Goal: Navigation & Orientation: Find specific page/section

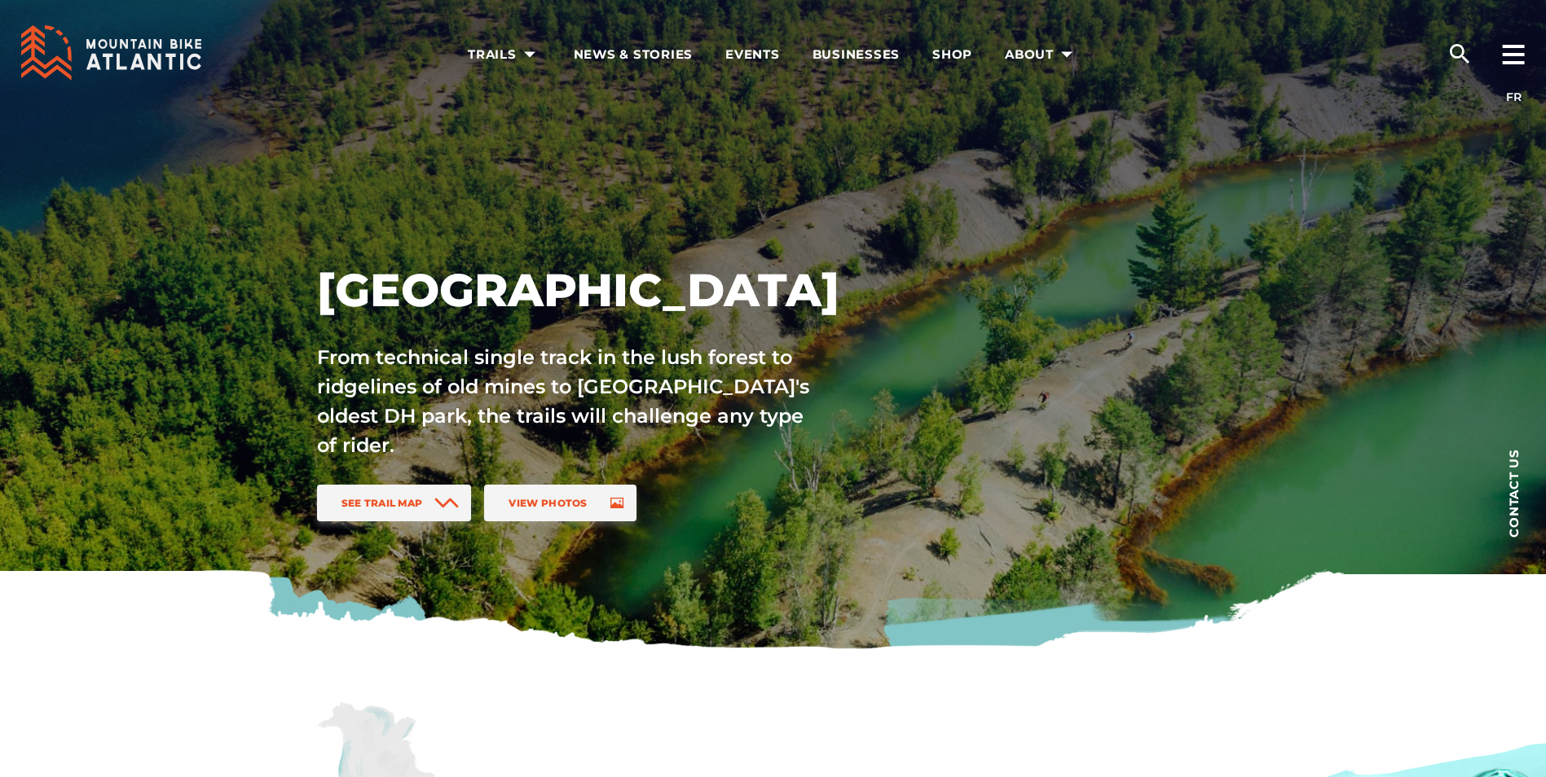
click at [474, 356] on p "From technical single track in the lush forest to ridgelines of old mines to At…" at bounding box center [564, 401] width 495 height 117
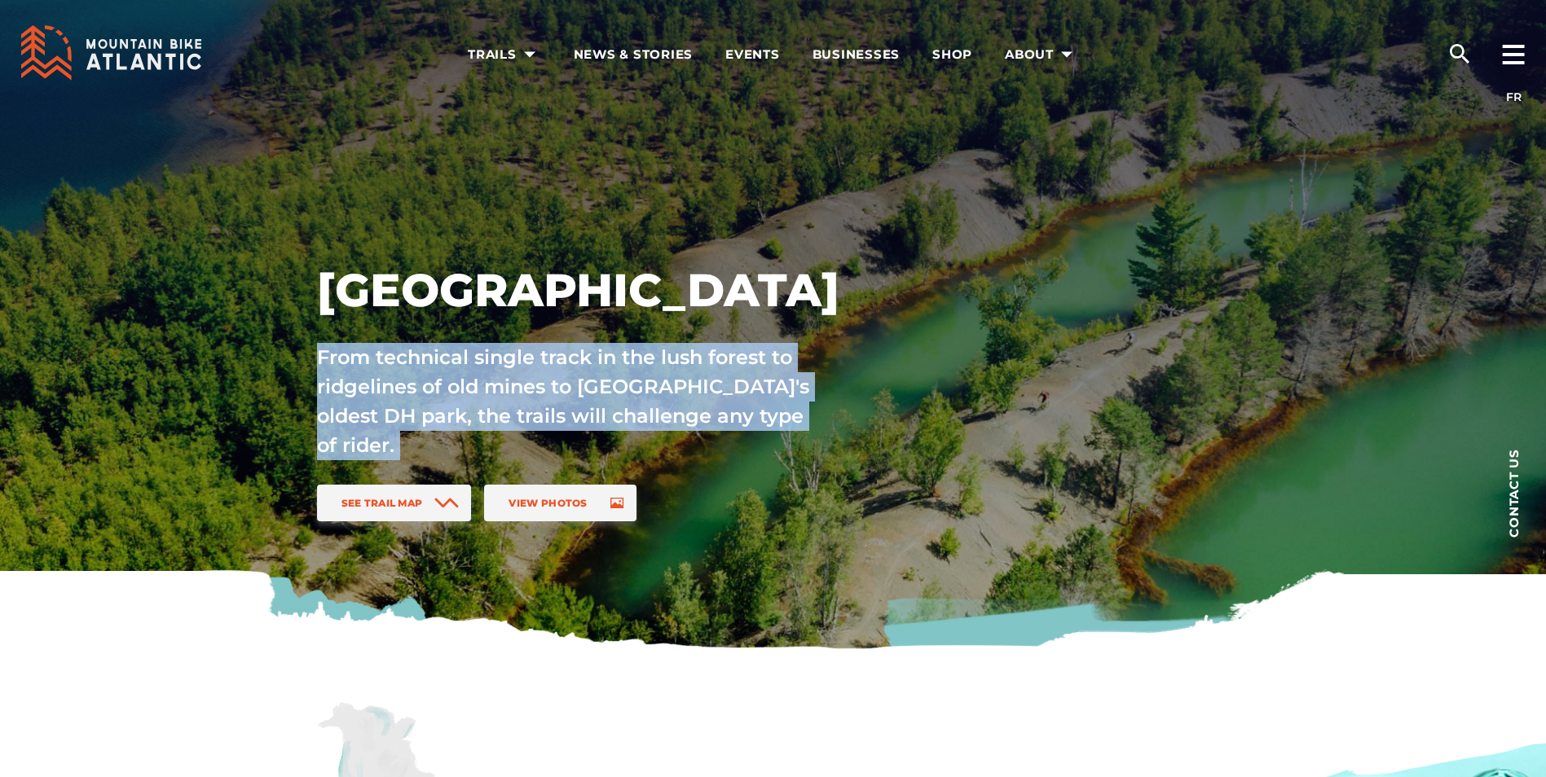
drag, startPoint x: 474, startPoint y: 356, endPoint x: 470, endPoint y: 369, distance: 13.7
click at [470, 369] on p "From technical single track in the lush forest to ridgelines of old mines to At…" at bounding box center [564, 401] width 495 height 117
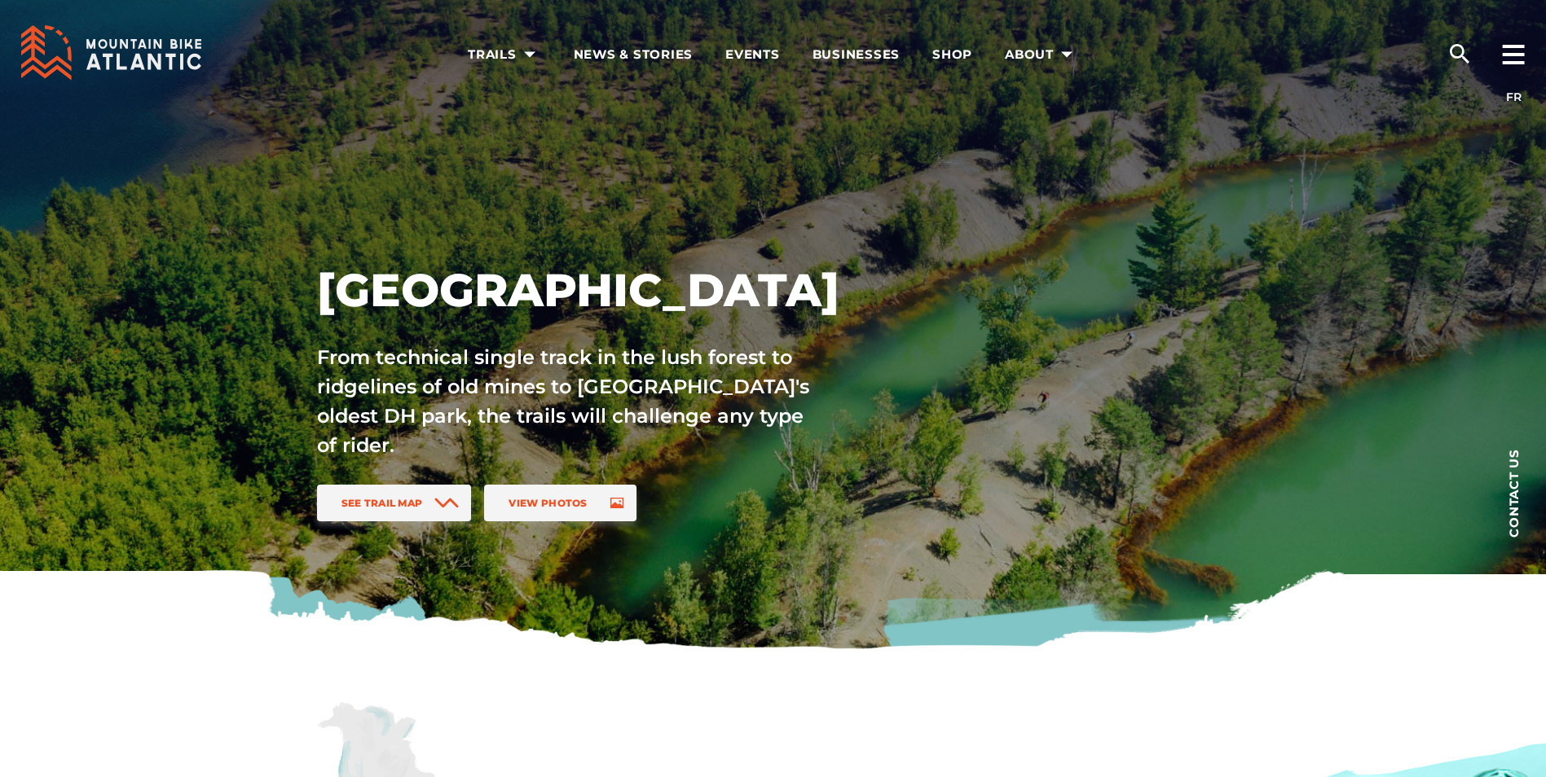
click at [459, 366] on p "From technical single track in the lush forest to ridgelines of old mines to At…" at bounding box center [564, 401] width 495 height 117
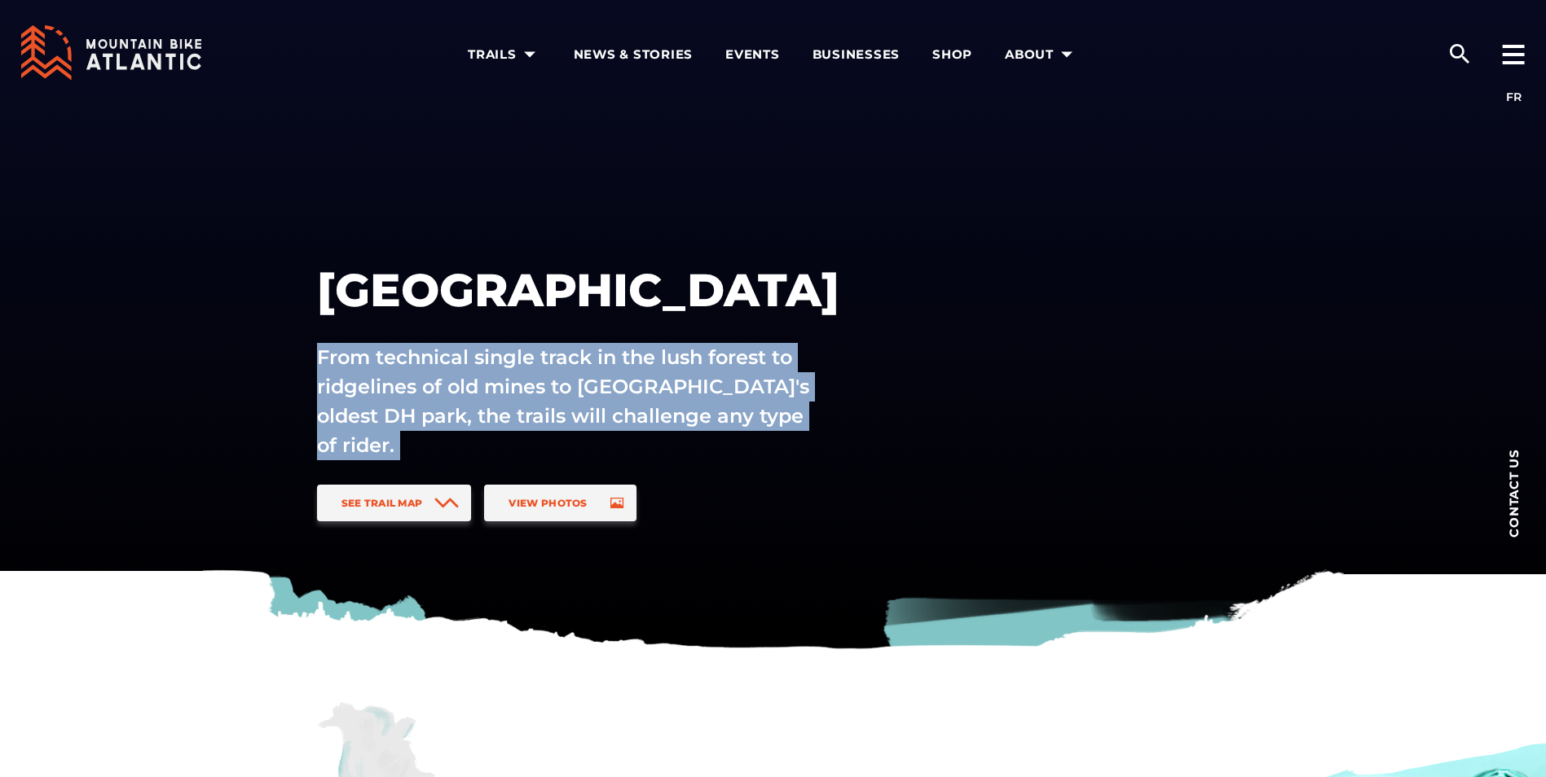
drag, startPoint x: 459, startPoint y: 366, endPoint x: 460, endPoint y: 391, distance: 25.3
click at [460, 391] on p "From technical single track in the lush forest to ridgelines of old mines to At…" at bounding box center [564, 401] width 495 height 117
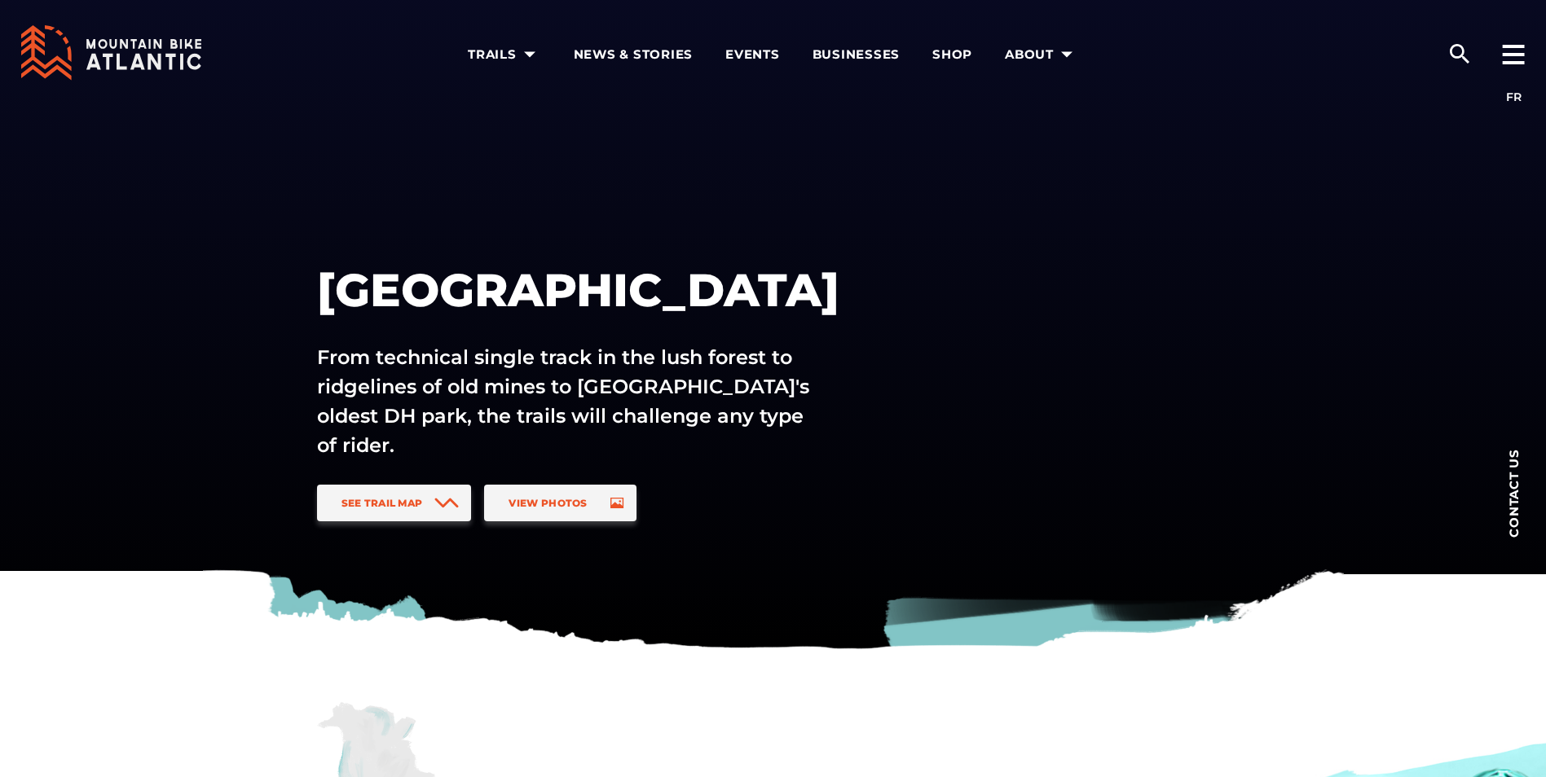
click at [733, 526] on div "See Trail Map View Photos" at bounding box center [618, 510] width 616 height 50
click at [398, 508] on span "See Trail Map" at bounding box center [381, 503] width 81 height 12
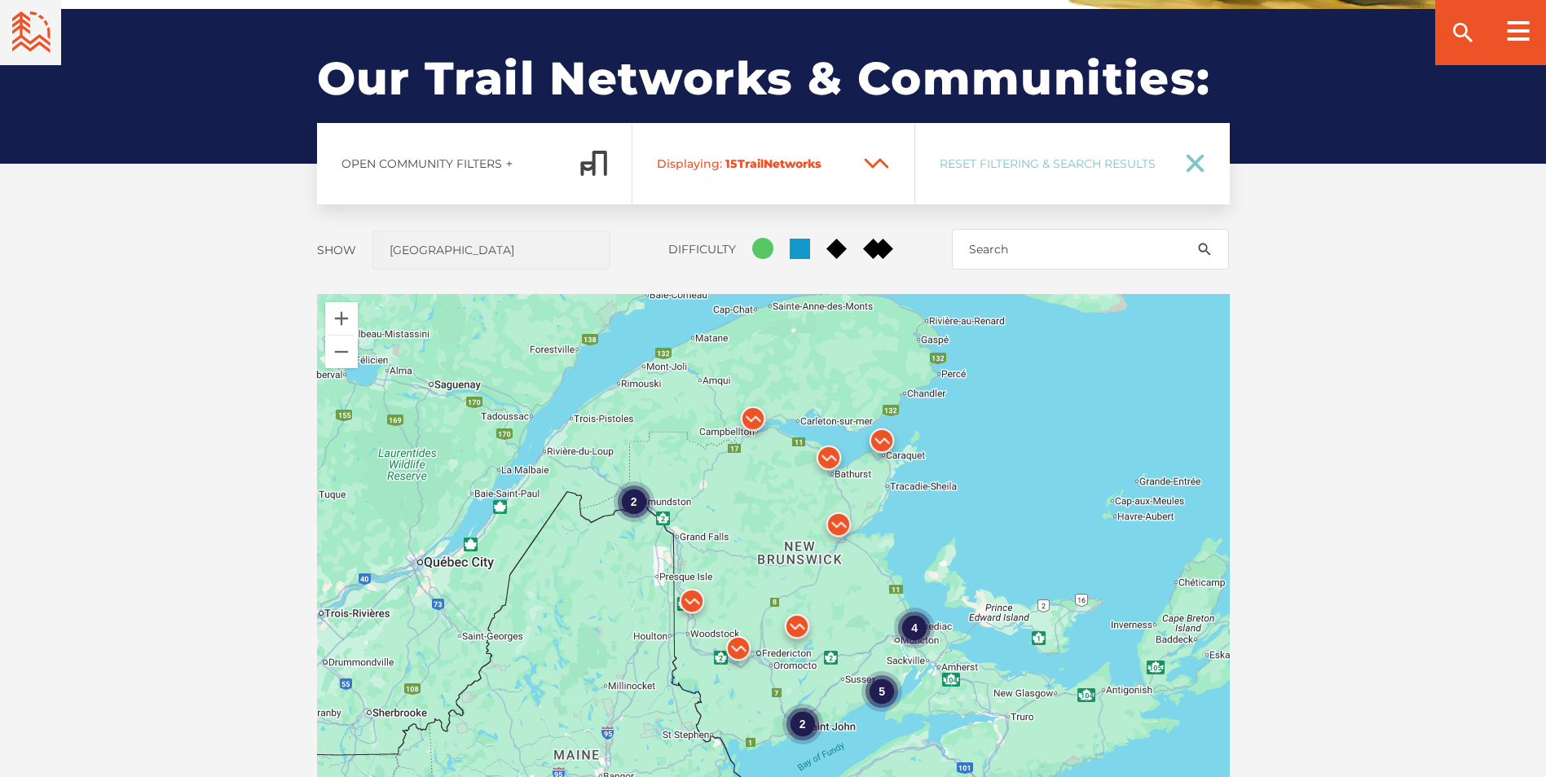
scroll to position [1206, 0]
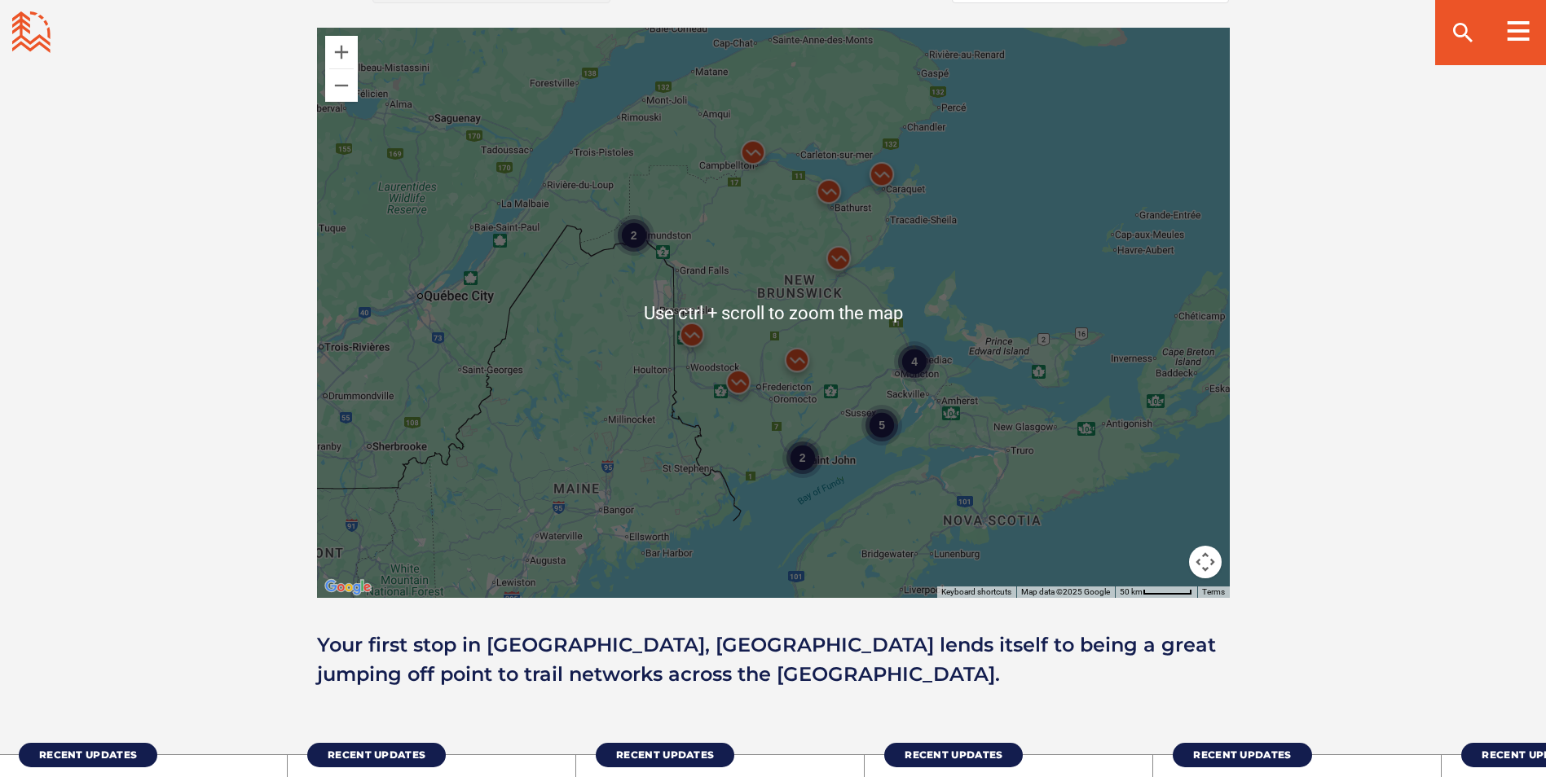
scroll to position [1467, 0]
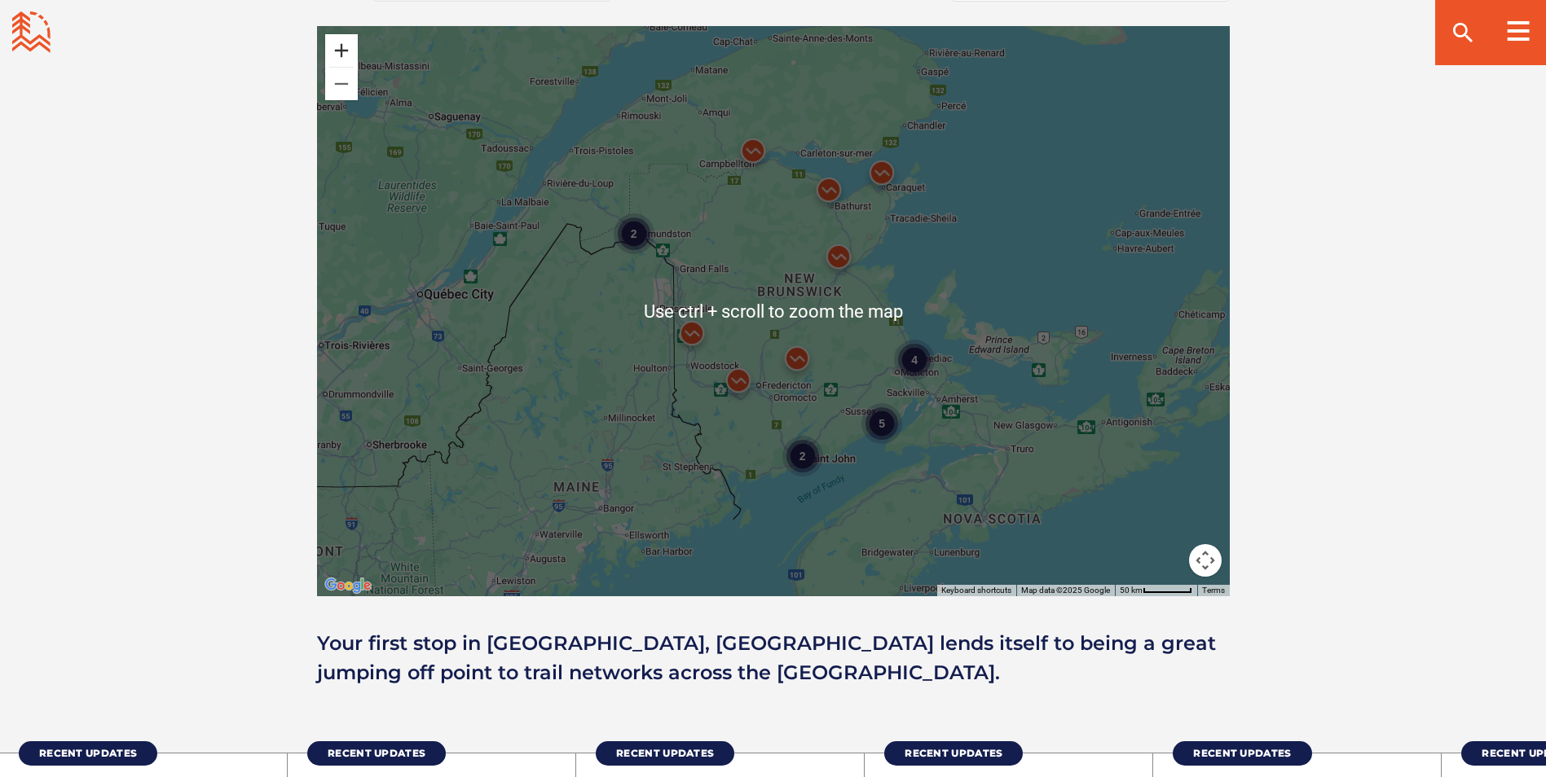
click at [336, 58] on button "Zoom in" at bounding box center [341, 50] width 33 height 33
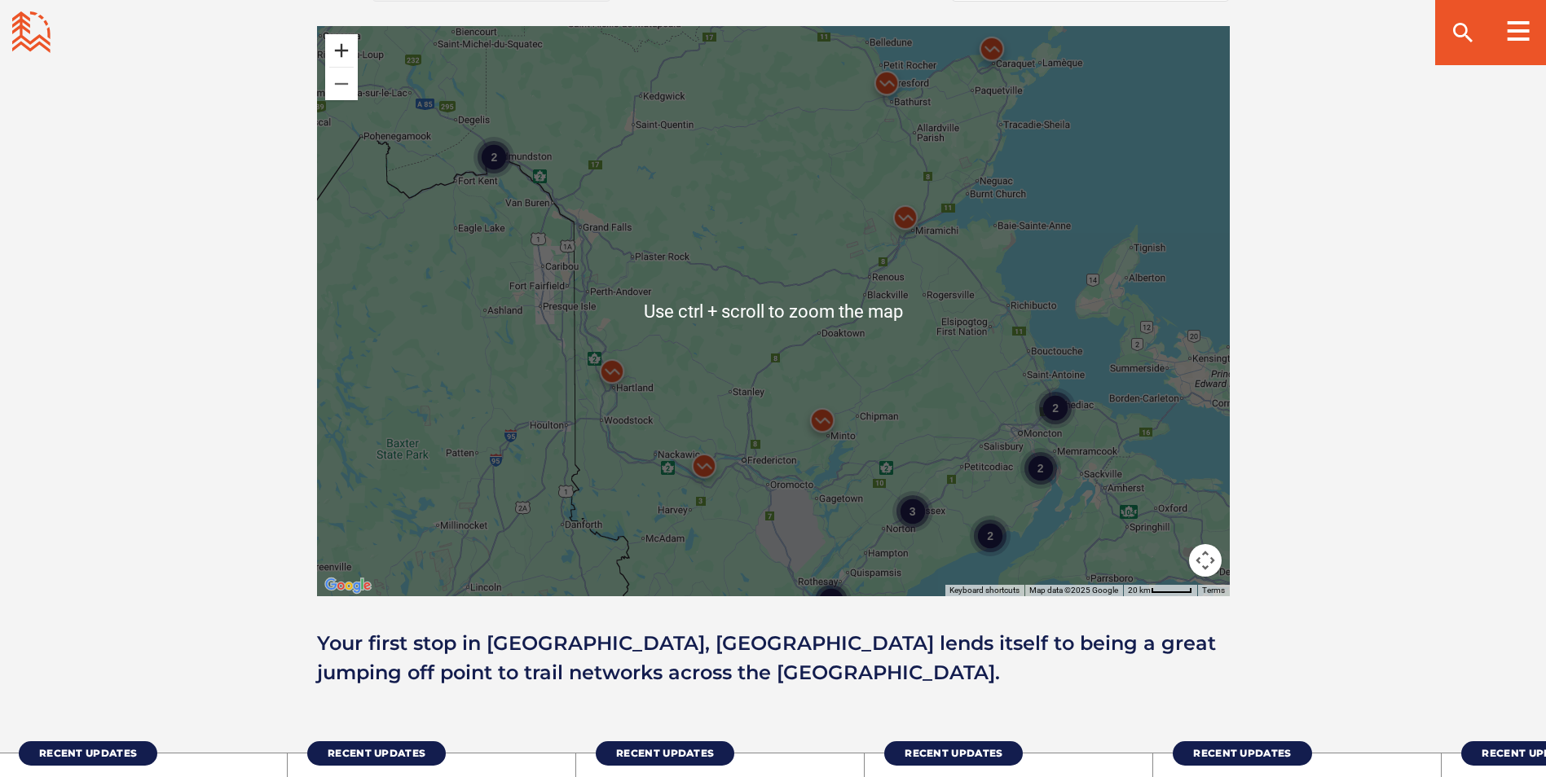
click at [336, 48] on button "Zoom in" at bounding box center [341, 50] width 33 height 33
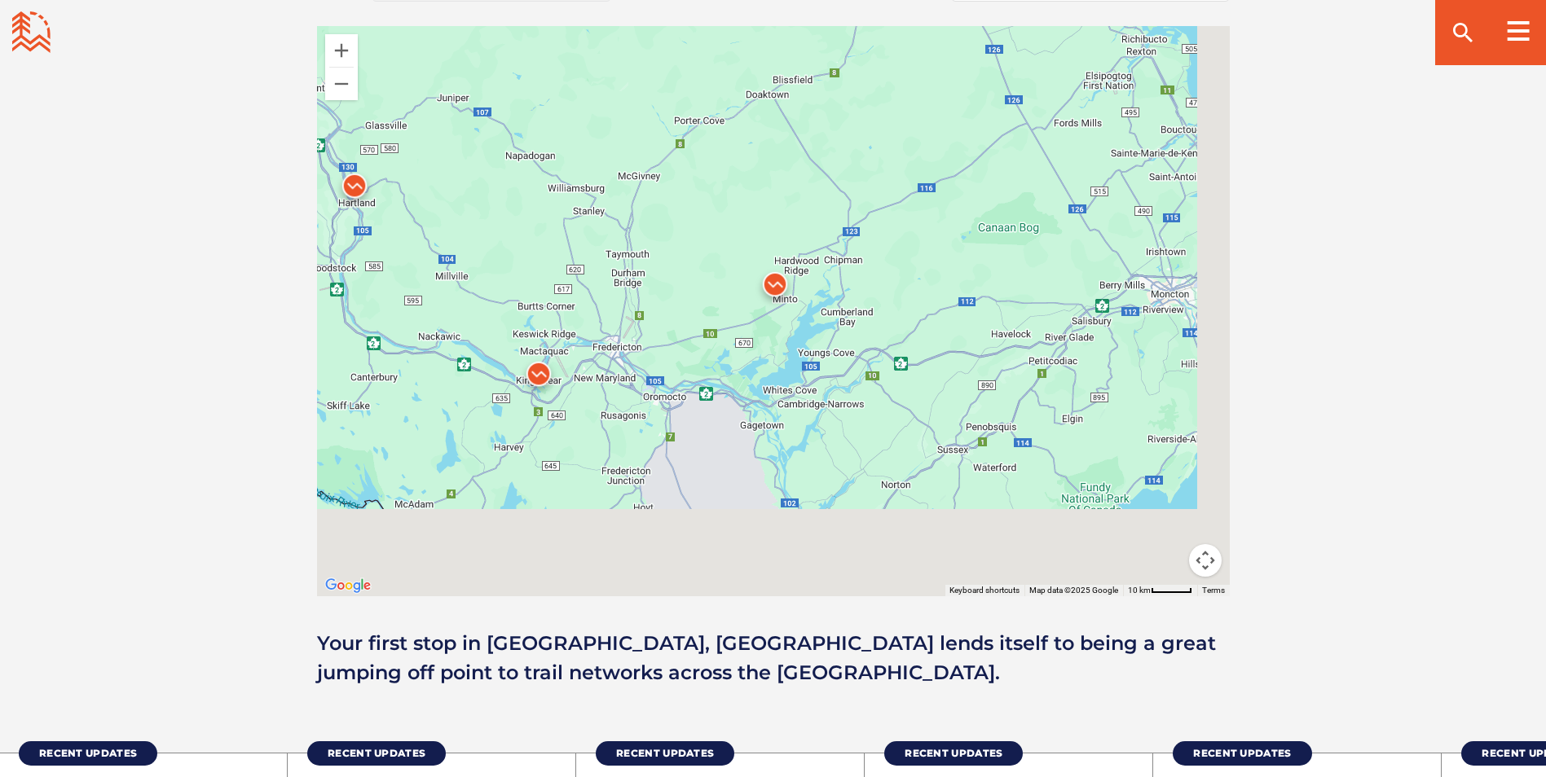
drag, startPoint x: 746, startPoint y: 486, endPoint x: 652, endPoint y: 191, distance: 310.3
click at [627, 166] on div at bounding box center [773, 311] width 913 height 570
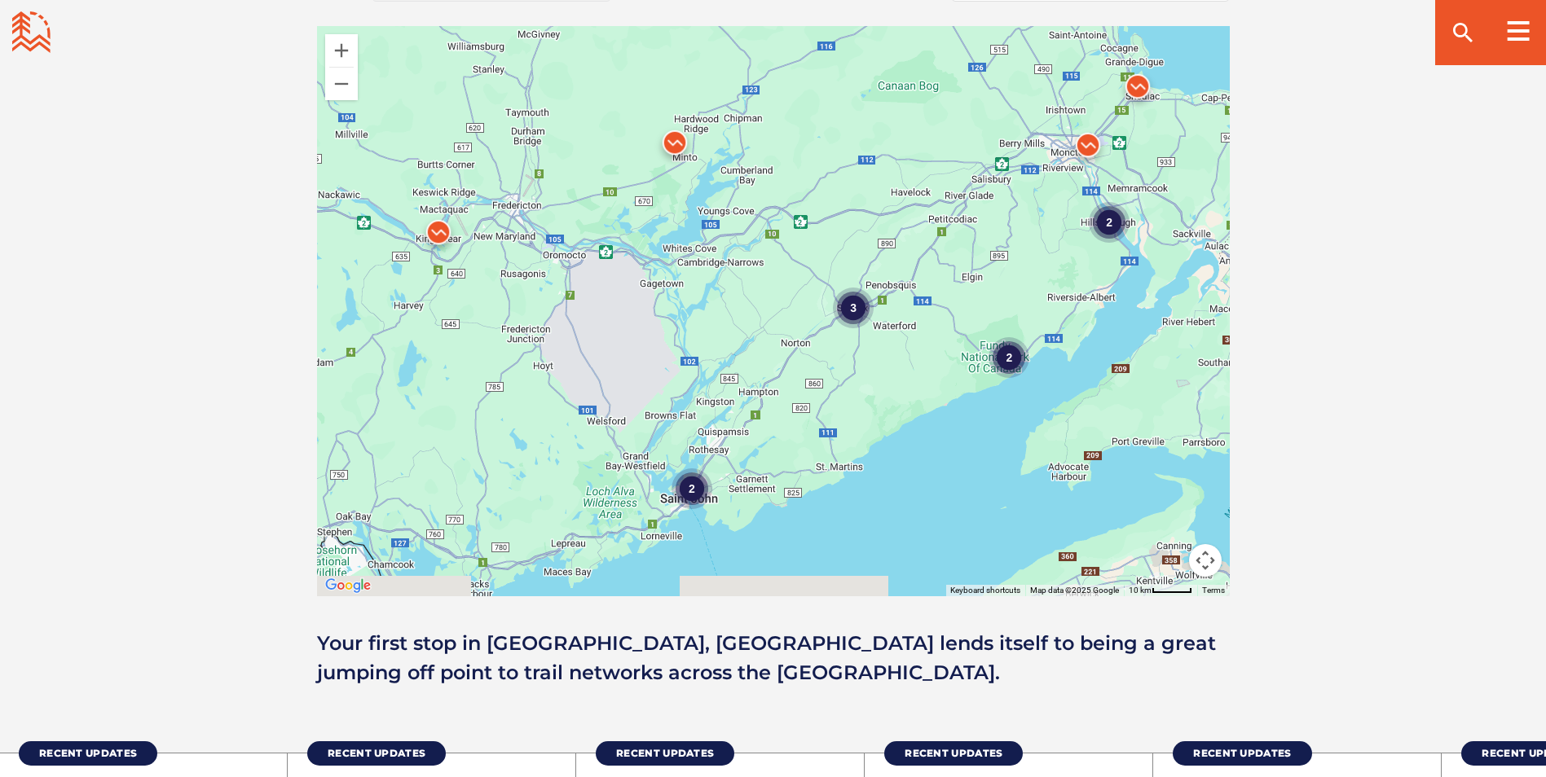
drag, startPoint x: 781, startPoint y: 372, endPoint x: 711, endPoint y: 309, distance: 94.6
click at [711, 309] on div "2 2 3 2" at bounding box center [773, 311] width 913 height 570
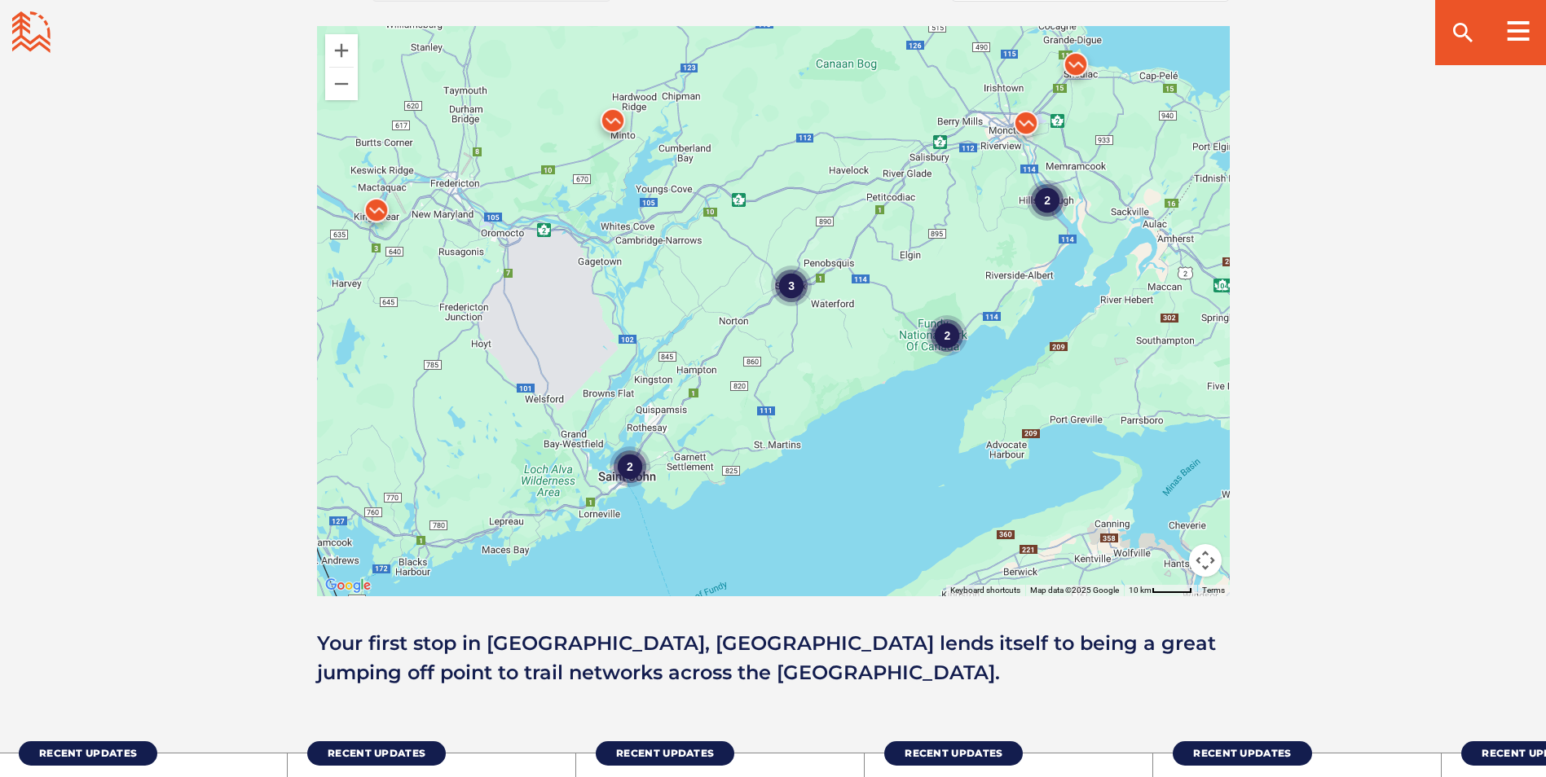
drag, startPoint x: 887, startPoint y: 322, endPoint x: 808, endPoint y: 346, distance: 82.0
click at [808, 346] on div "2 2 3 2" at bounding box center [773, 311] width 913 height 570
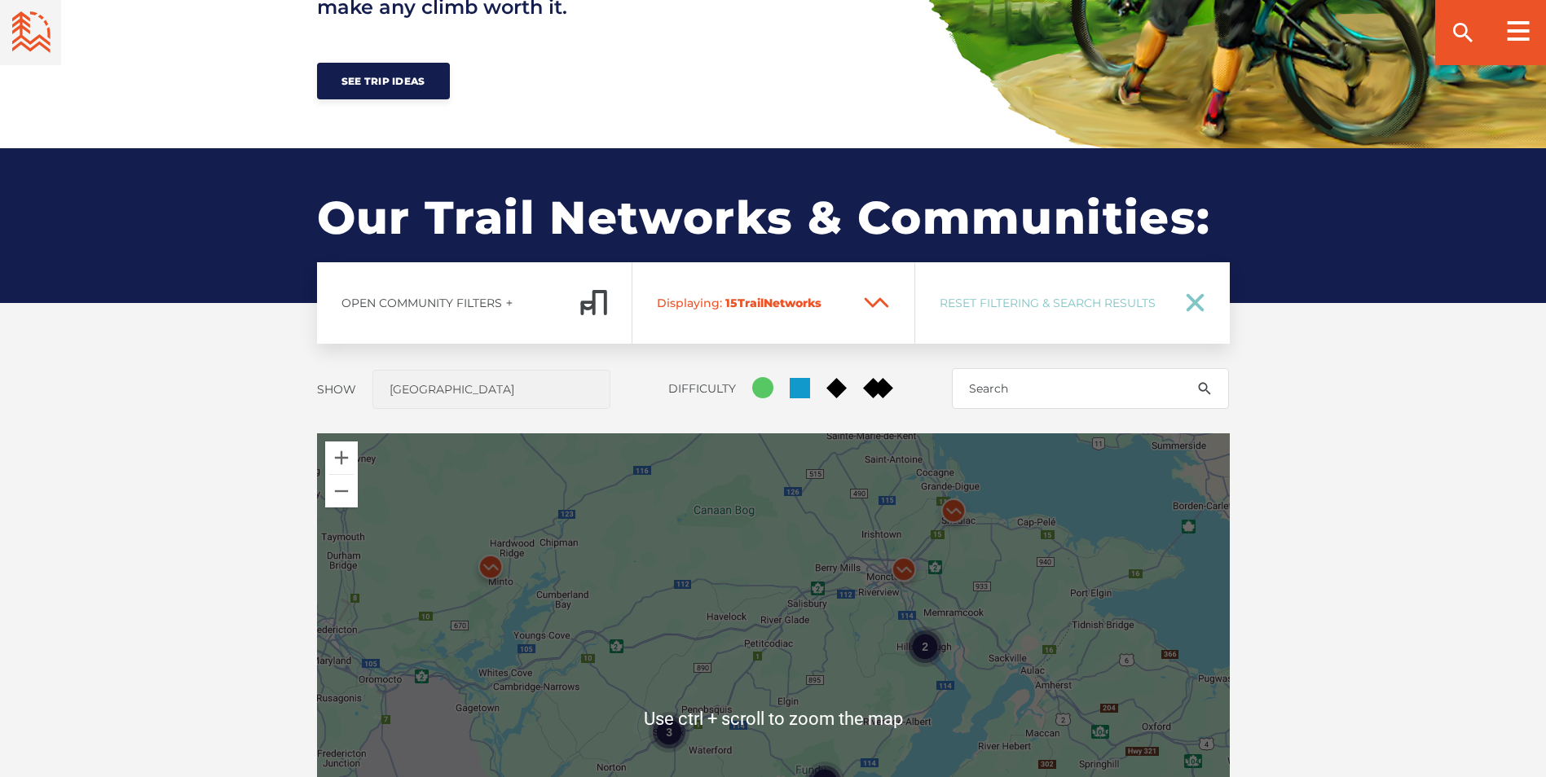
scroll to position [1385, 0]
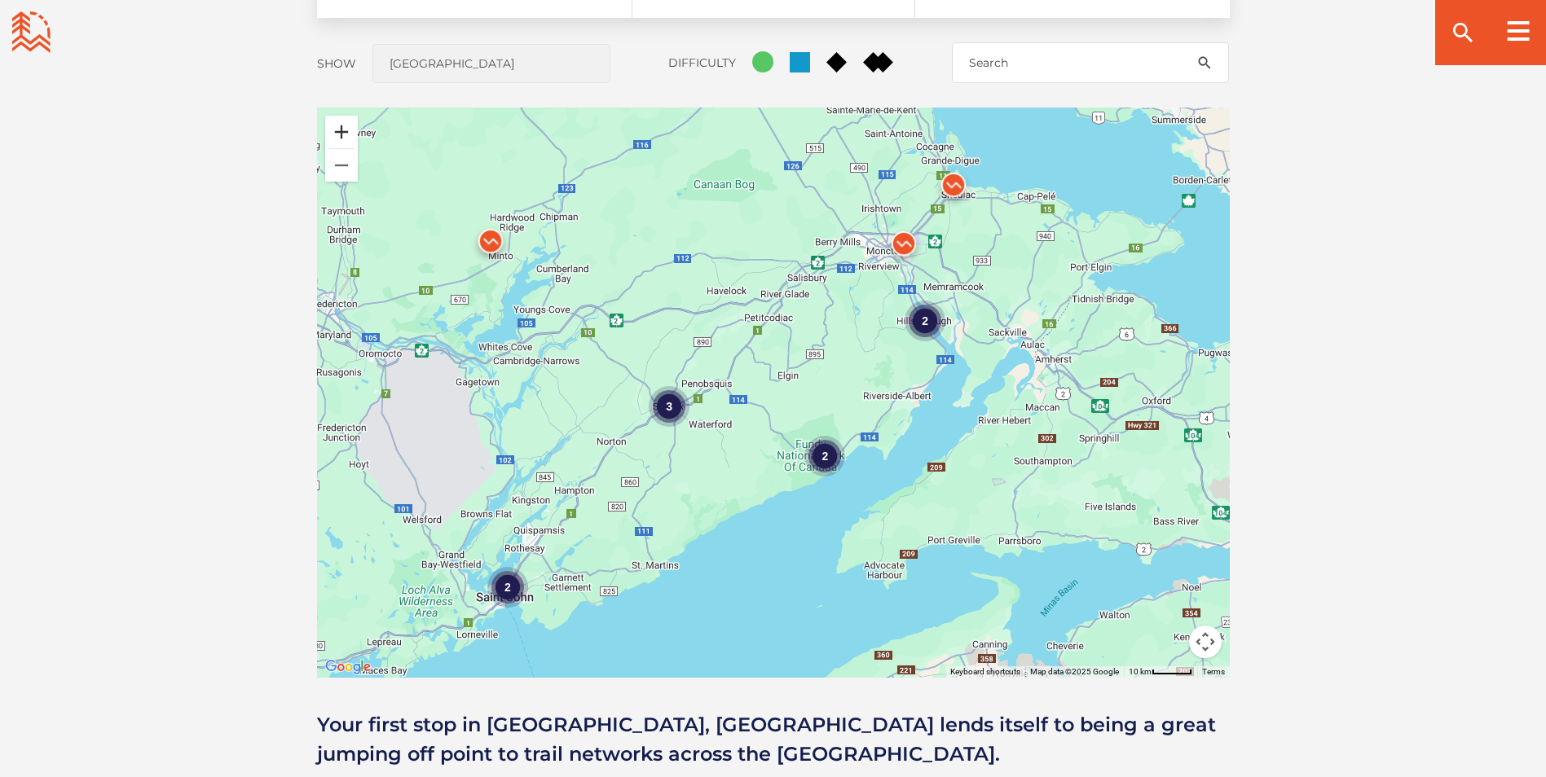
click at [335, 130] on button "Zoom in" at bounding box center [341, 132] width 33 height 33
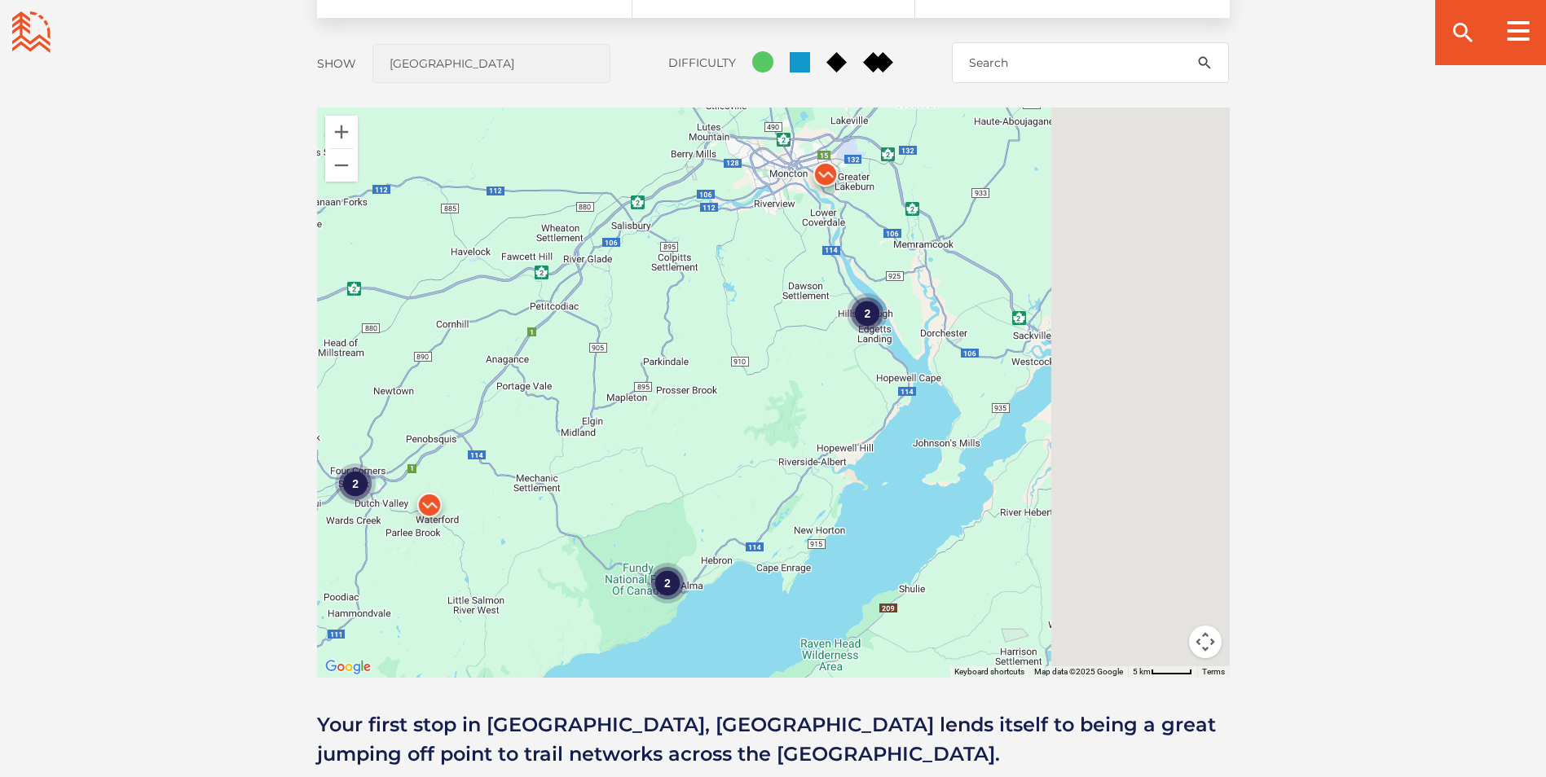
drag, startPoint x: 878, startPoint y: 326, endPoint x: 682, endPoint y: 397, distance: 208.0
click at [643, 398] on div "2 2 2" at bounding box center [773, 393] width 913 height 570
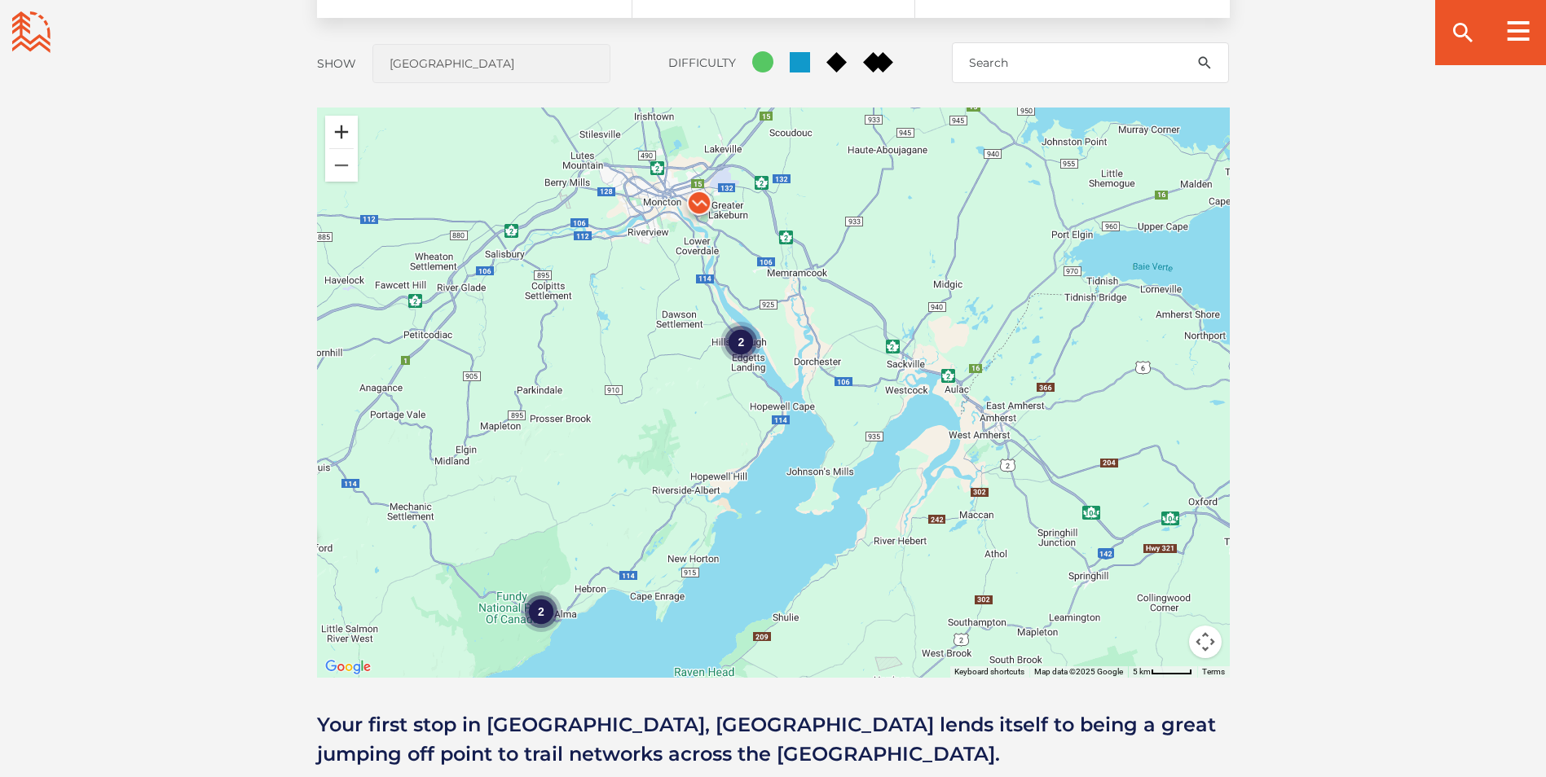
click at [353, 139] on button "Zoom in" at bounding box center [341, 132] width 33 height 33
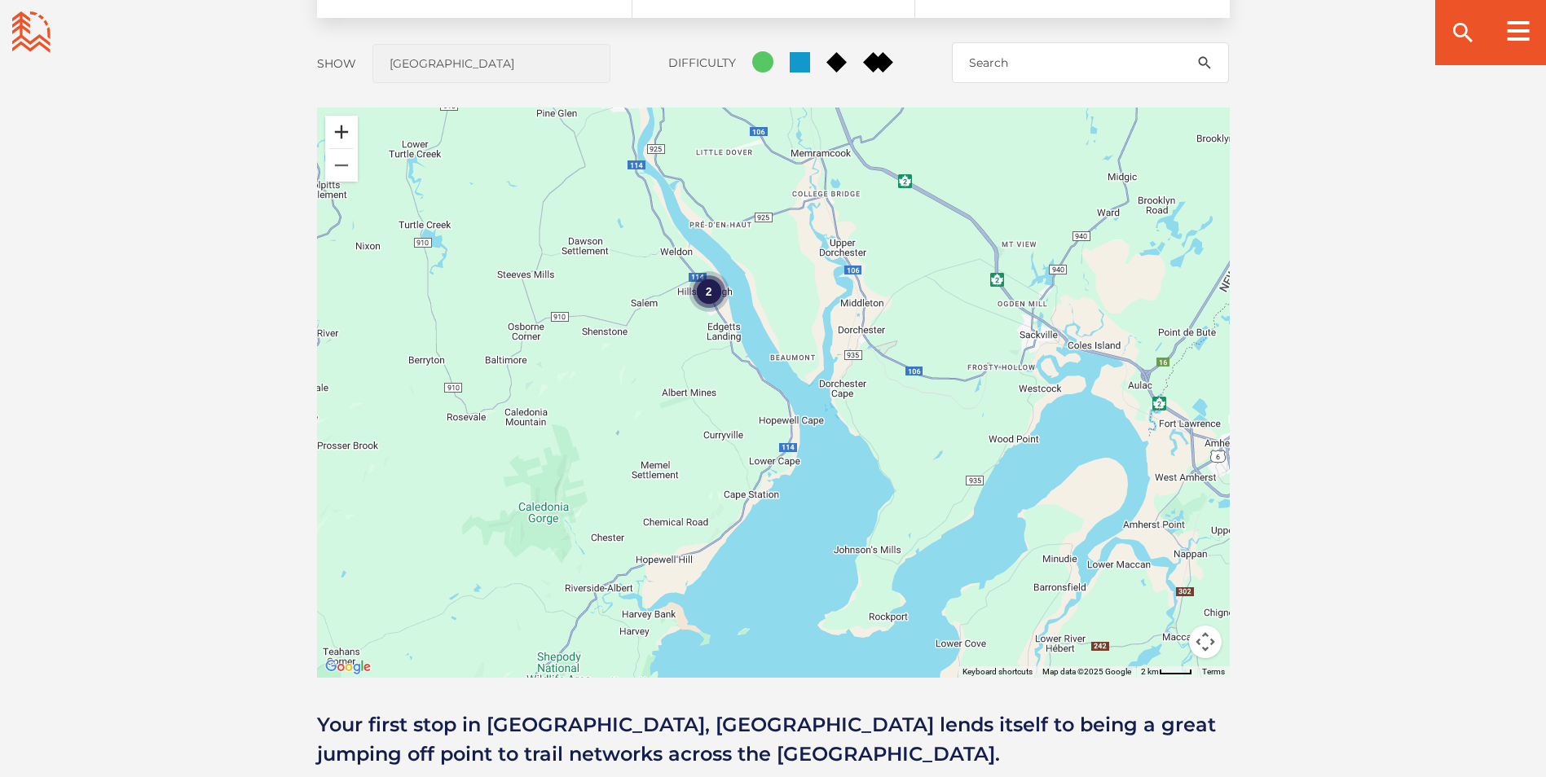
click at [353, 139] on button "Zoom in" at bounding box center [341, 132] width 33 height 33
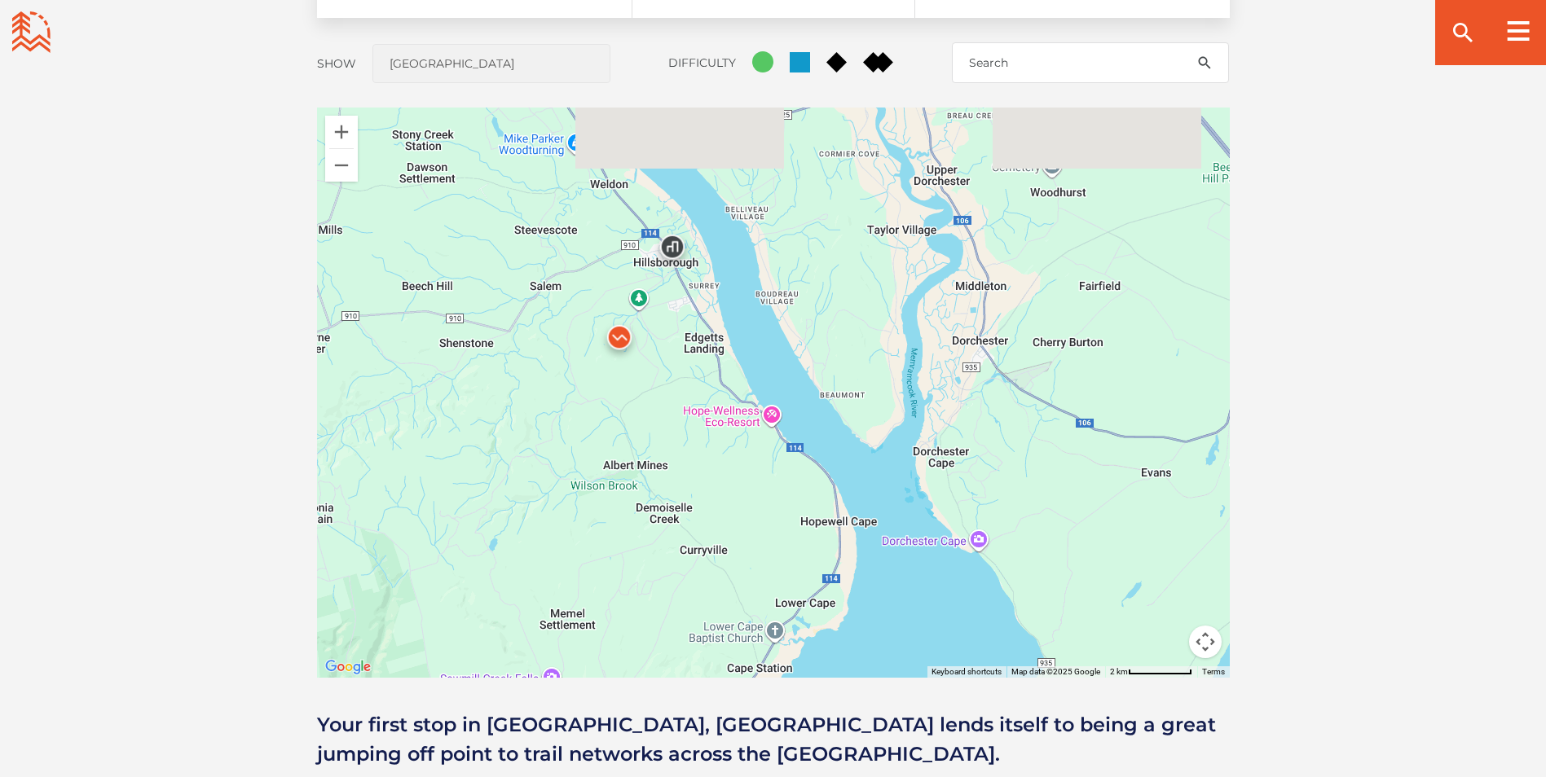
drag, startPoint x: 678, startPoint y: 429, endPoint x: 727, endPoint y: 500, distance: 86.1
click at [727, 503] on div at bounding box center [773, 393] width 913 height 570
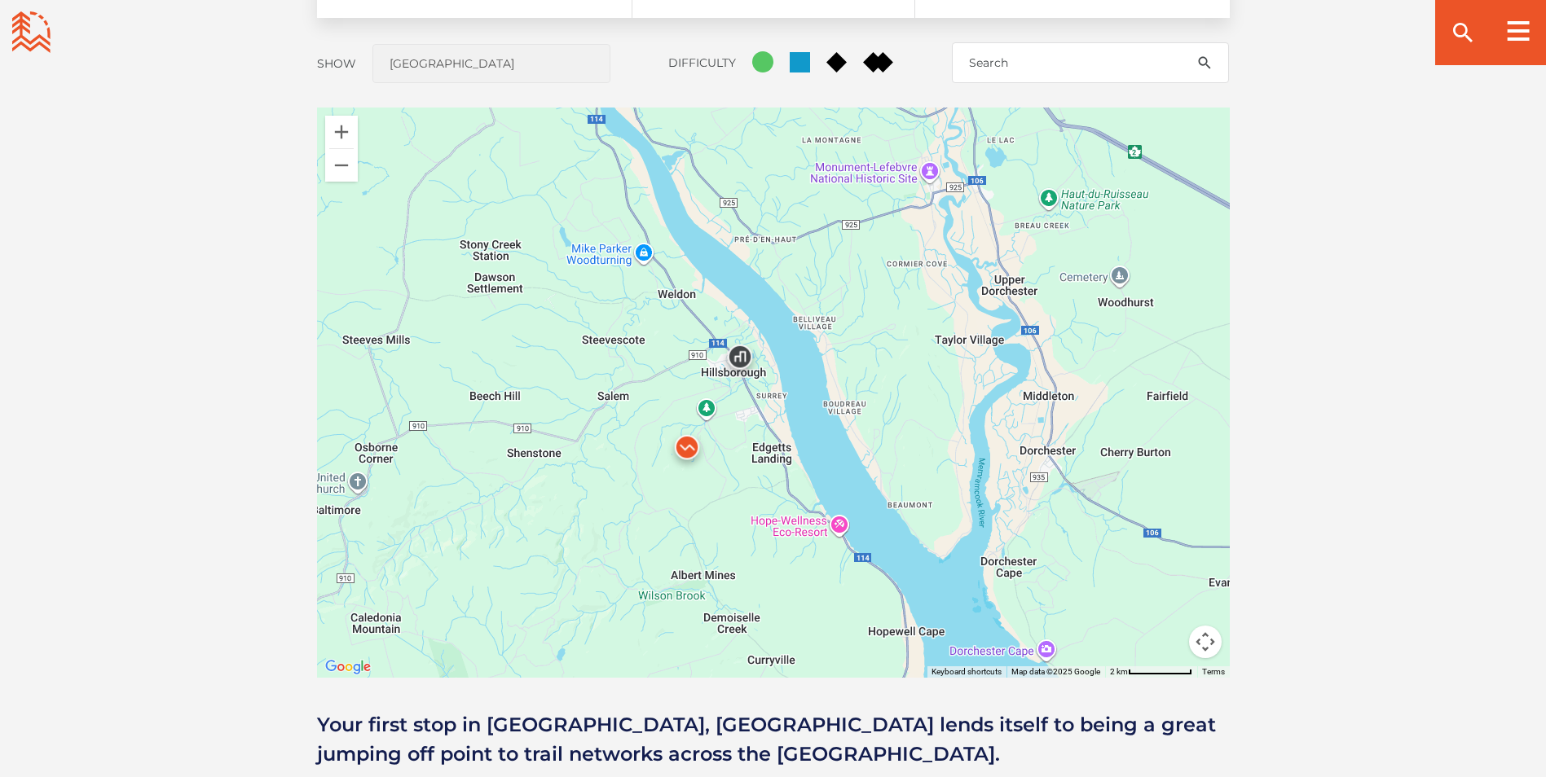
click at [688, 446] on img at bounding box center [687, 451] width 62 height 62
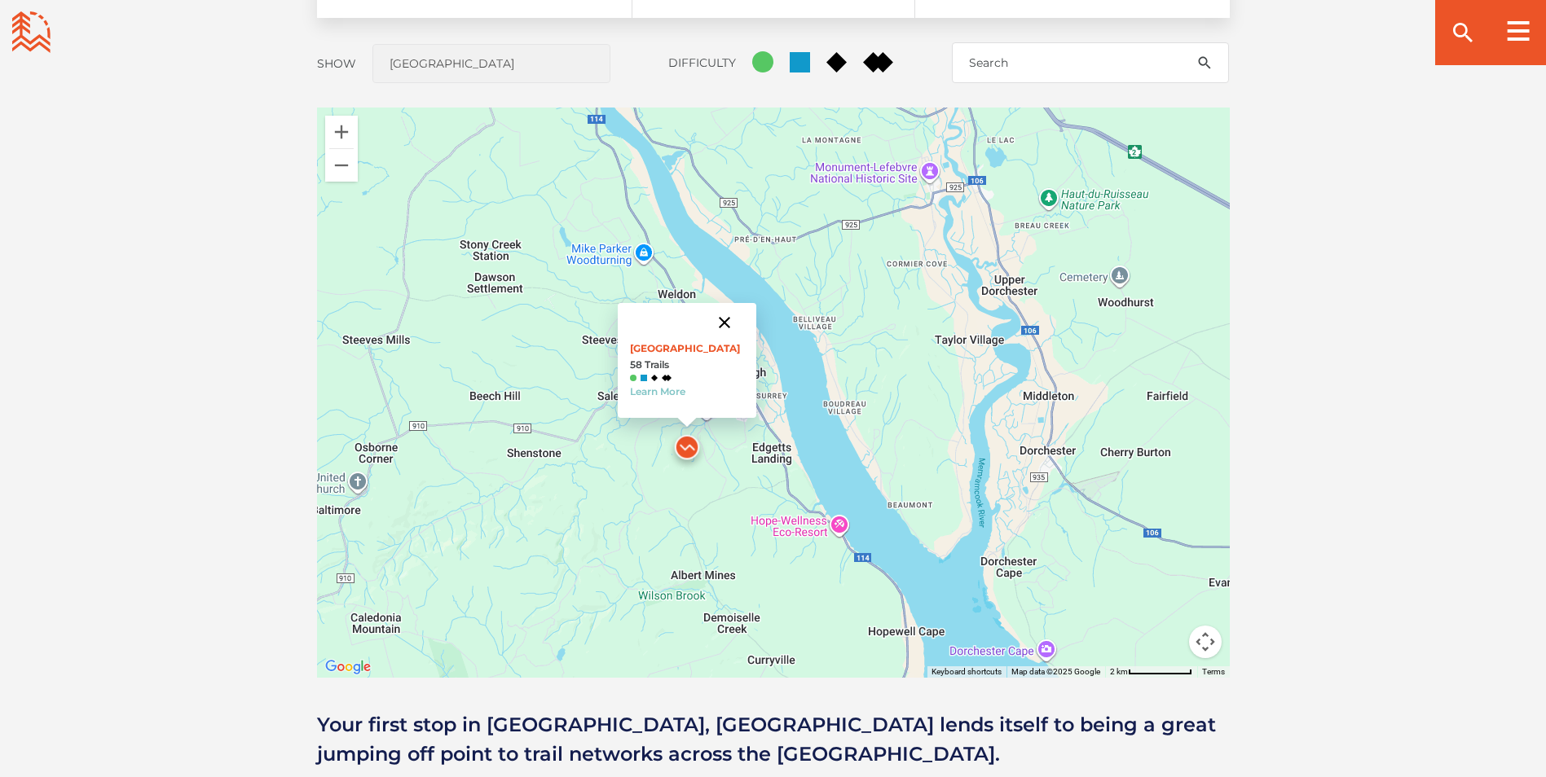
click at [739, 321] on button "Close" at bounding box center [724, 322] width 39 height 39
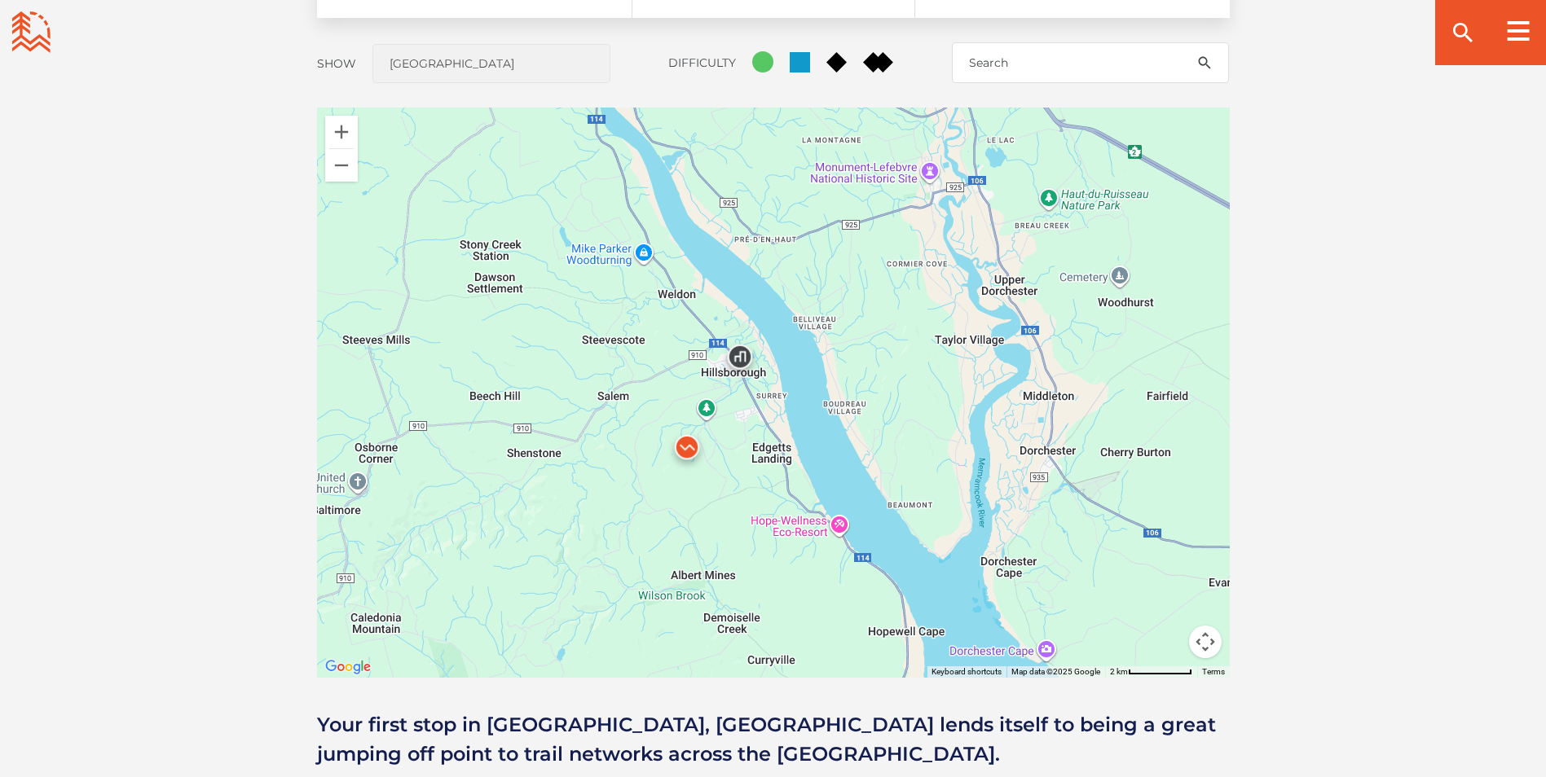
click at [683, 445] on img at bounding box center [687, 451] width 62 height 62
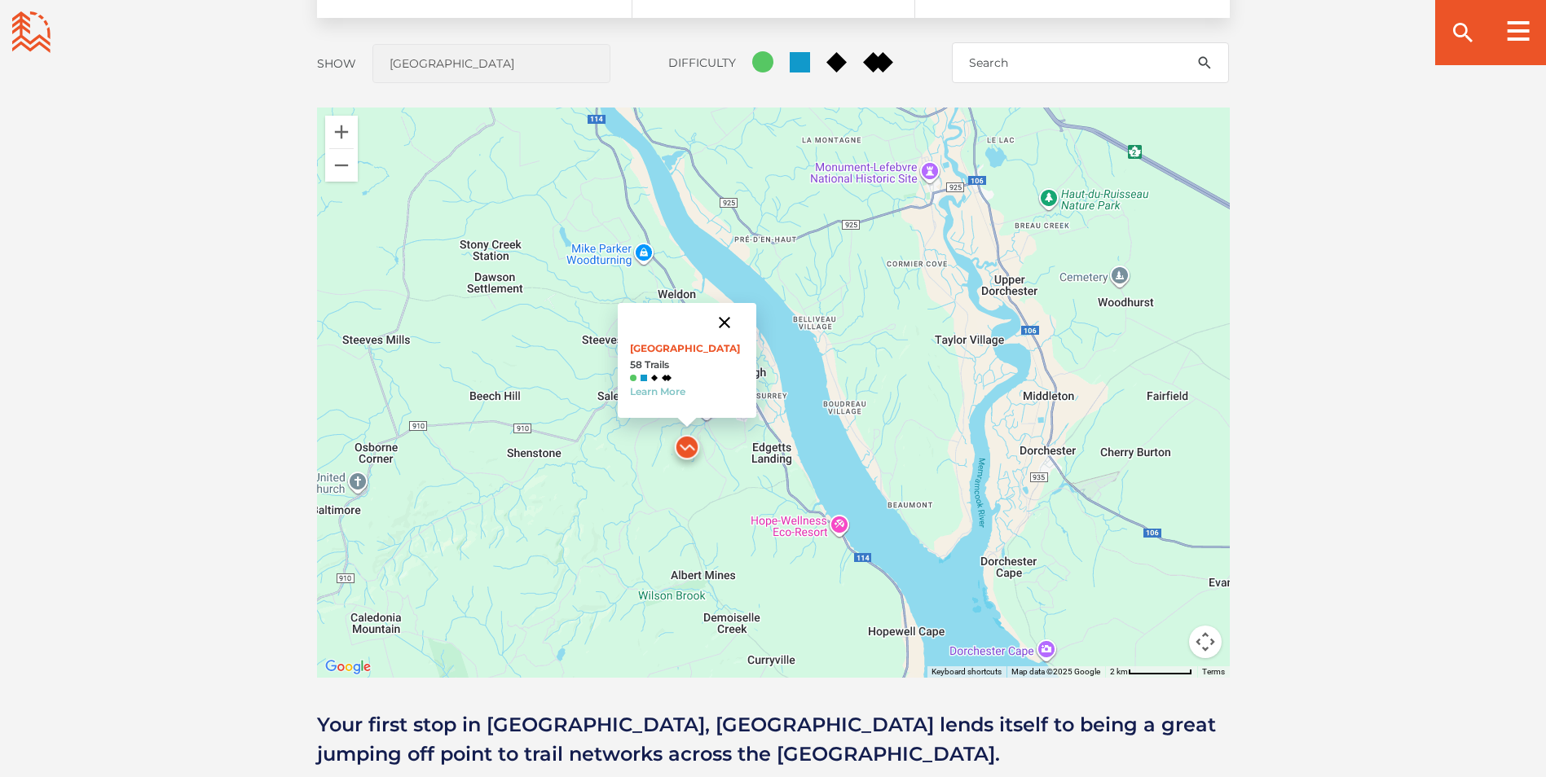
click at [737, 328] on button "Close" at bounding box center [724, 322] width 39 height 39
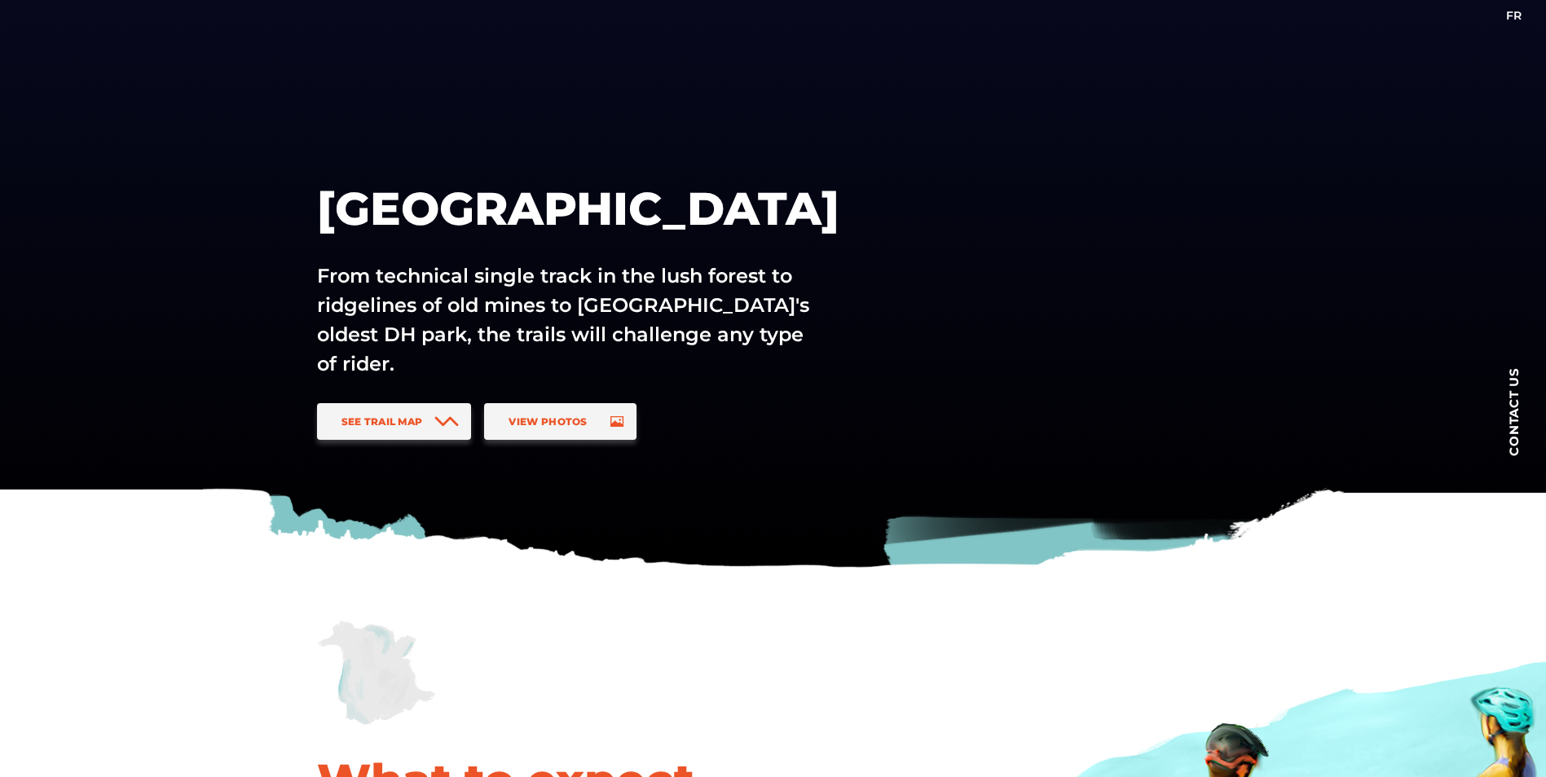
scroll to position [0, 0]
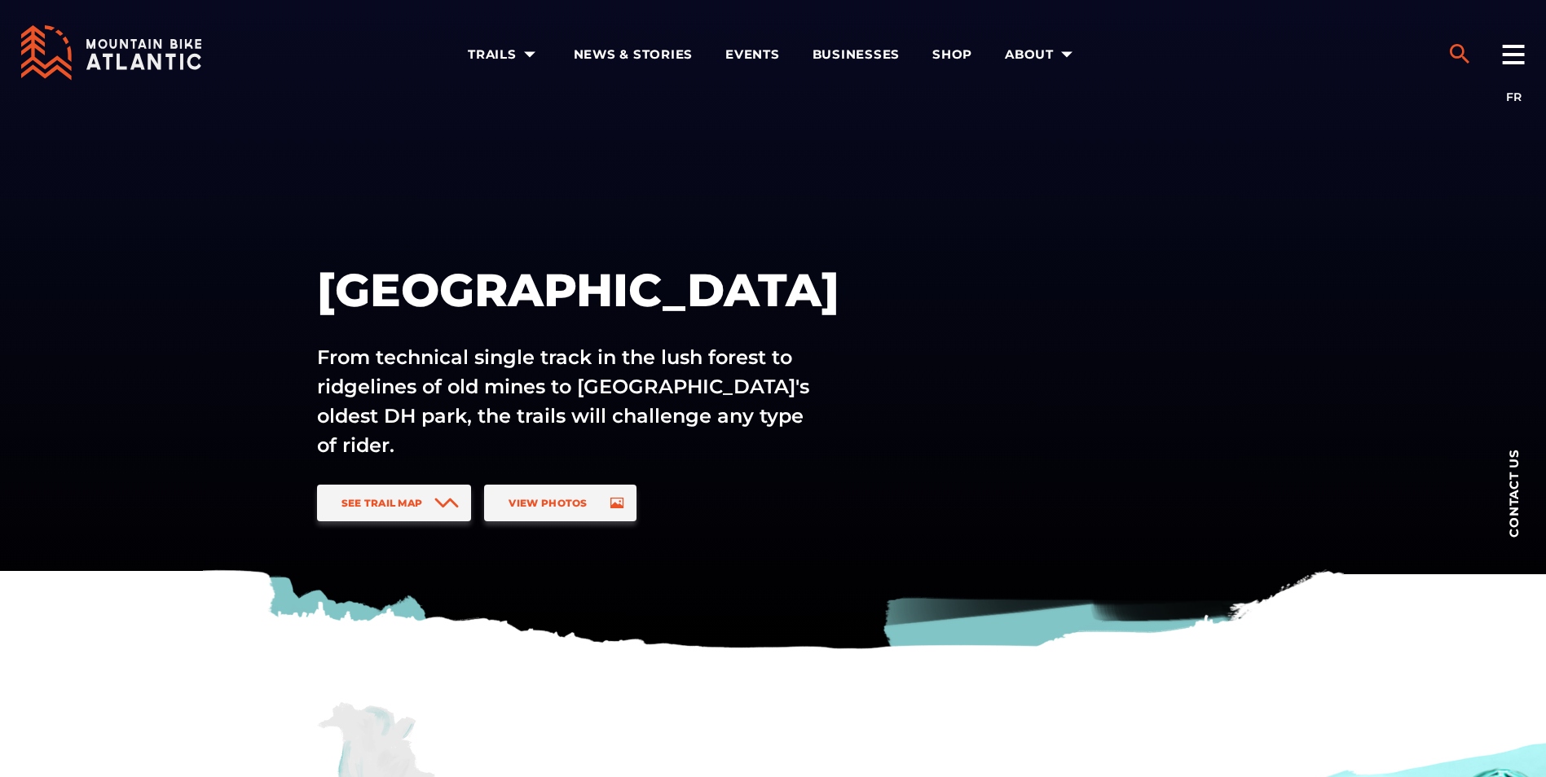
click at [1447, 49] on icon "search" at bounding box center [1459, 54] width 26 height 26
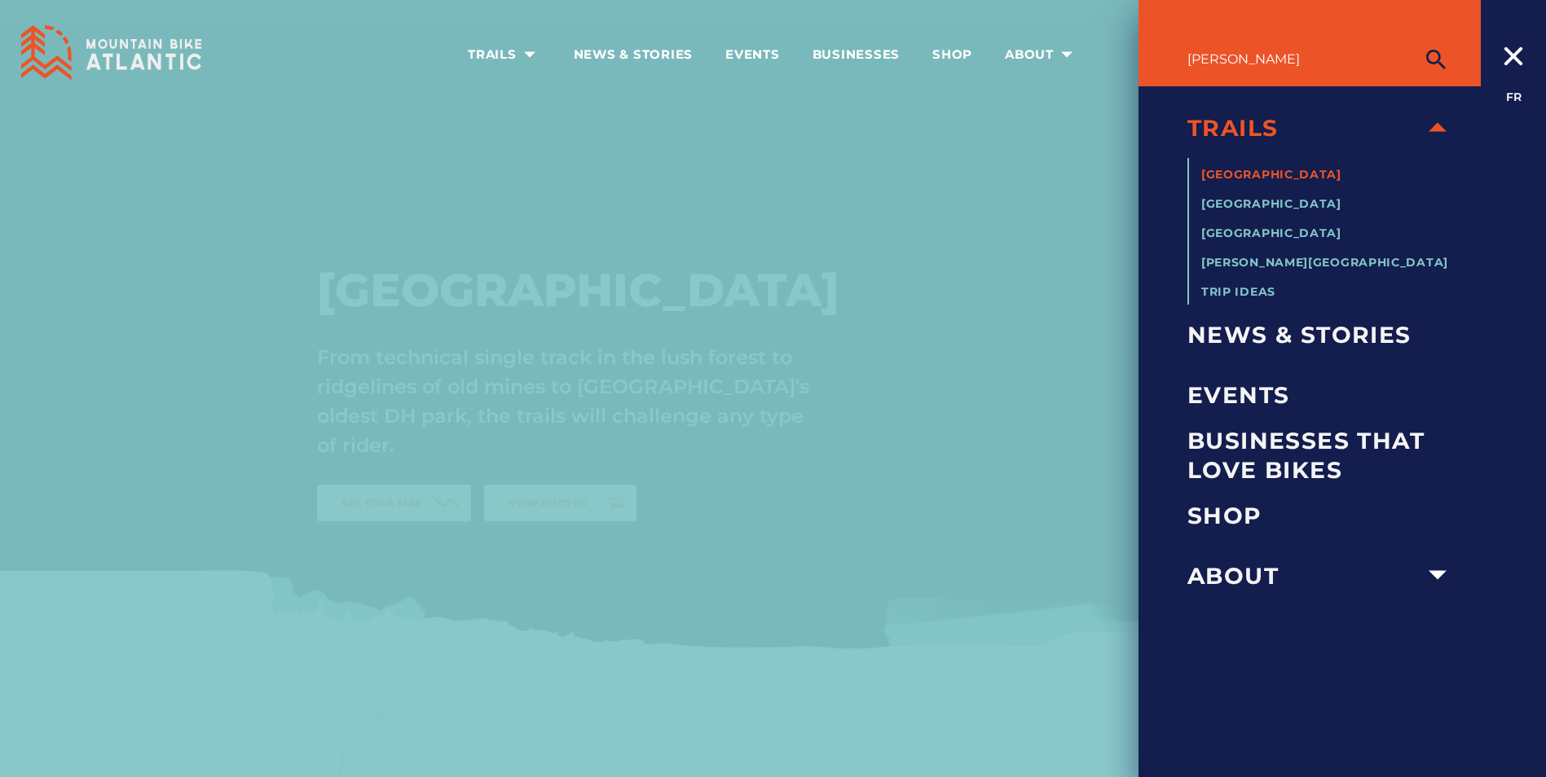
type input "beaumont"
click at [1415, 43] on button "submit" at bounding box center [1435, 59] width 41 height 33
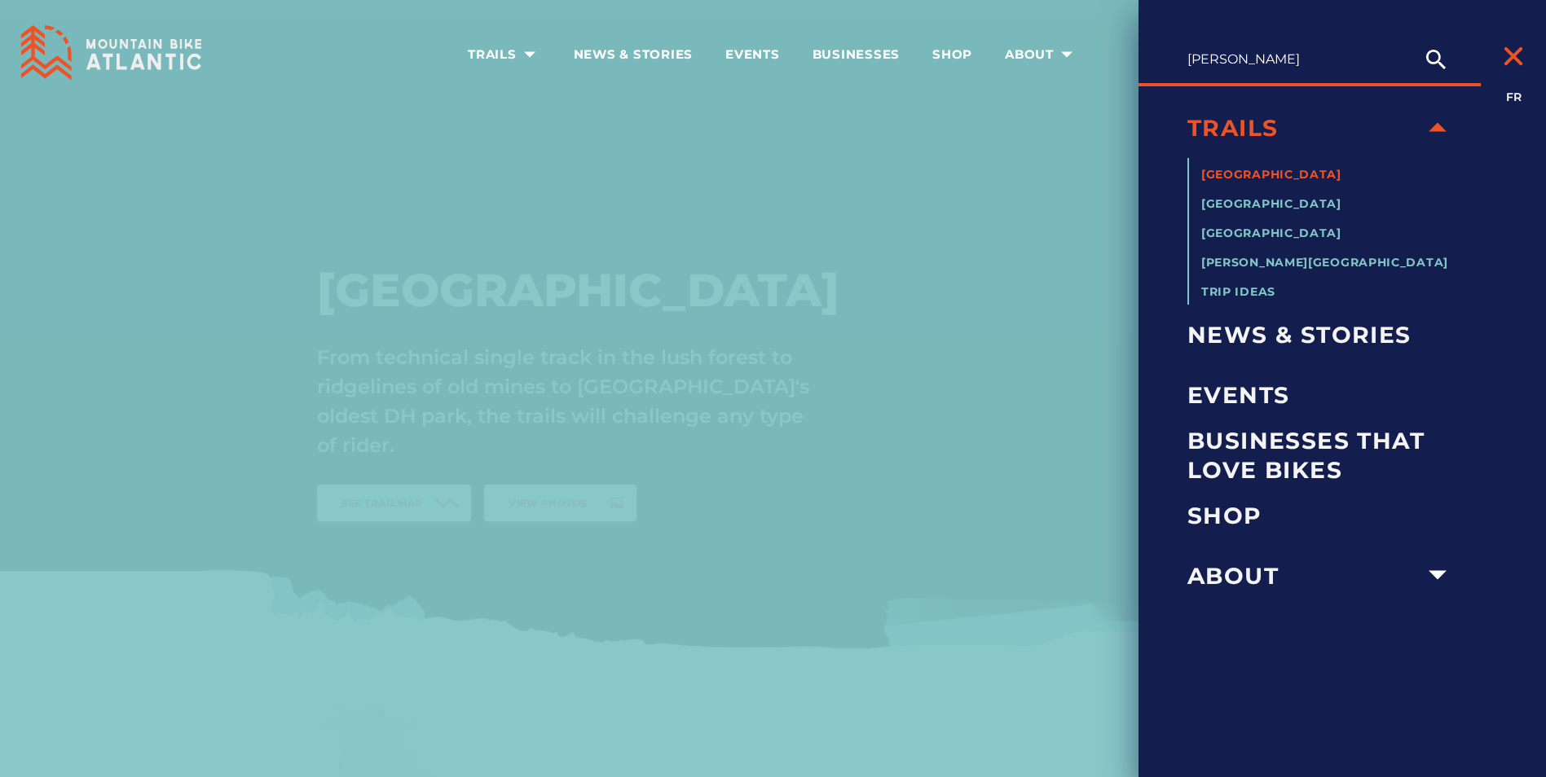
click at [1502, 57] on icon at bounding box center [1513, 56] width 23 height 20
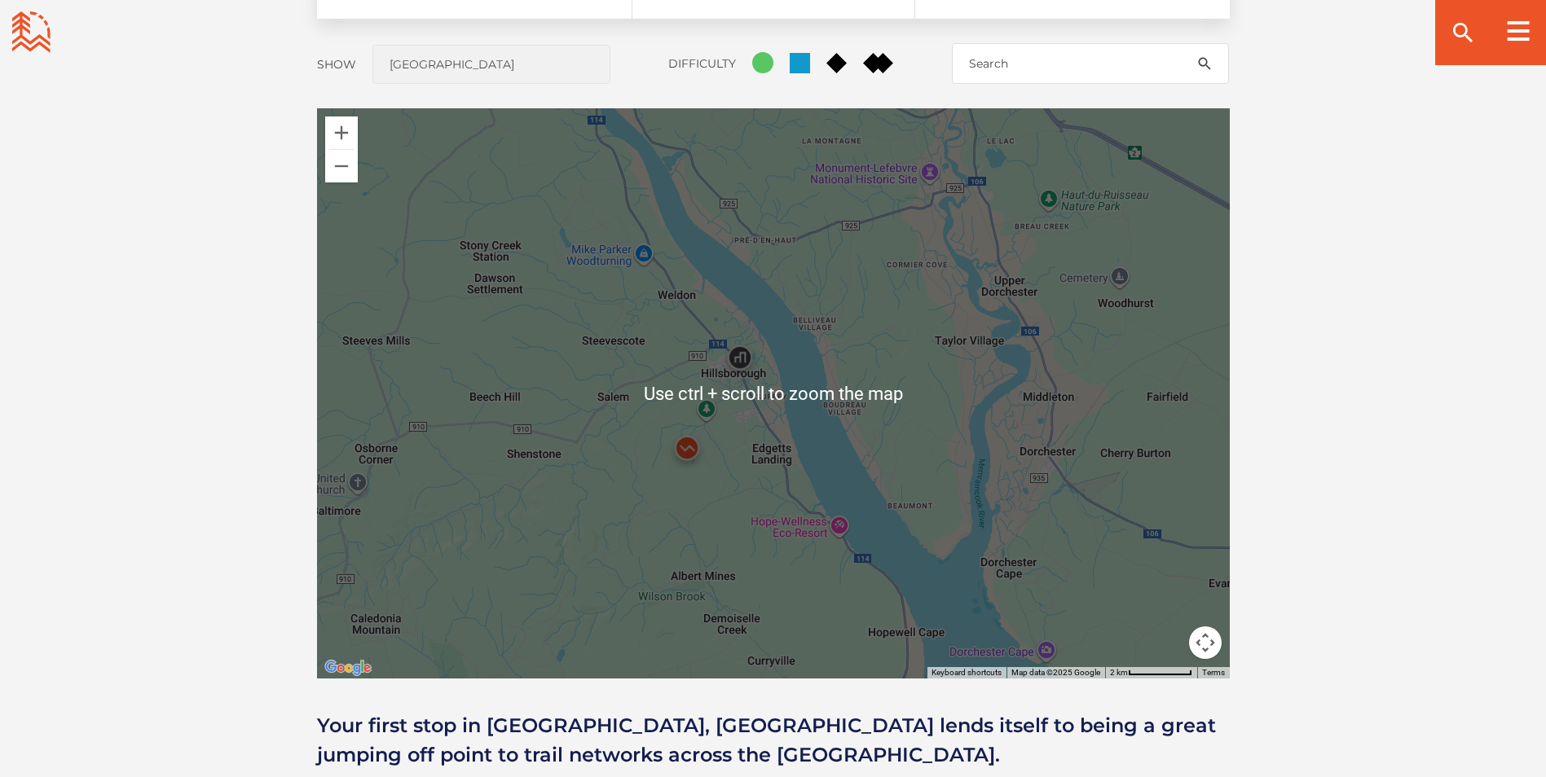
scroll to position [1385, 0]
click at [692, 450] on img at bounding box center [687, 451] width 62 height 62
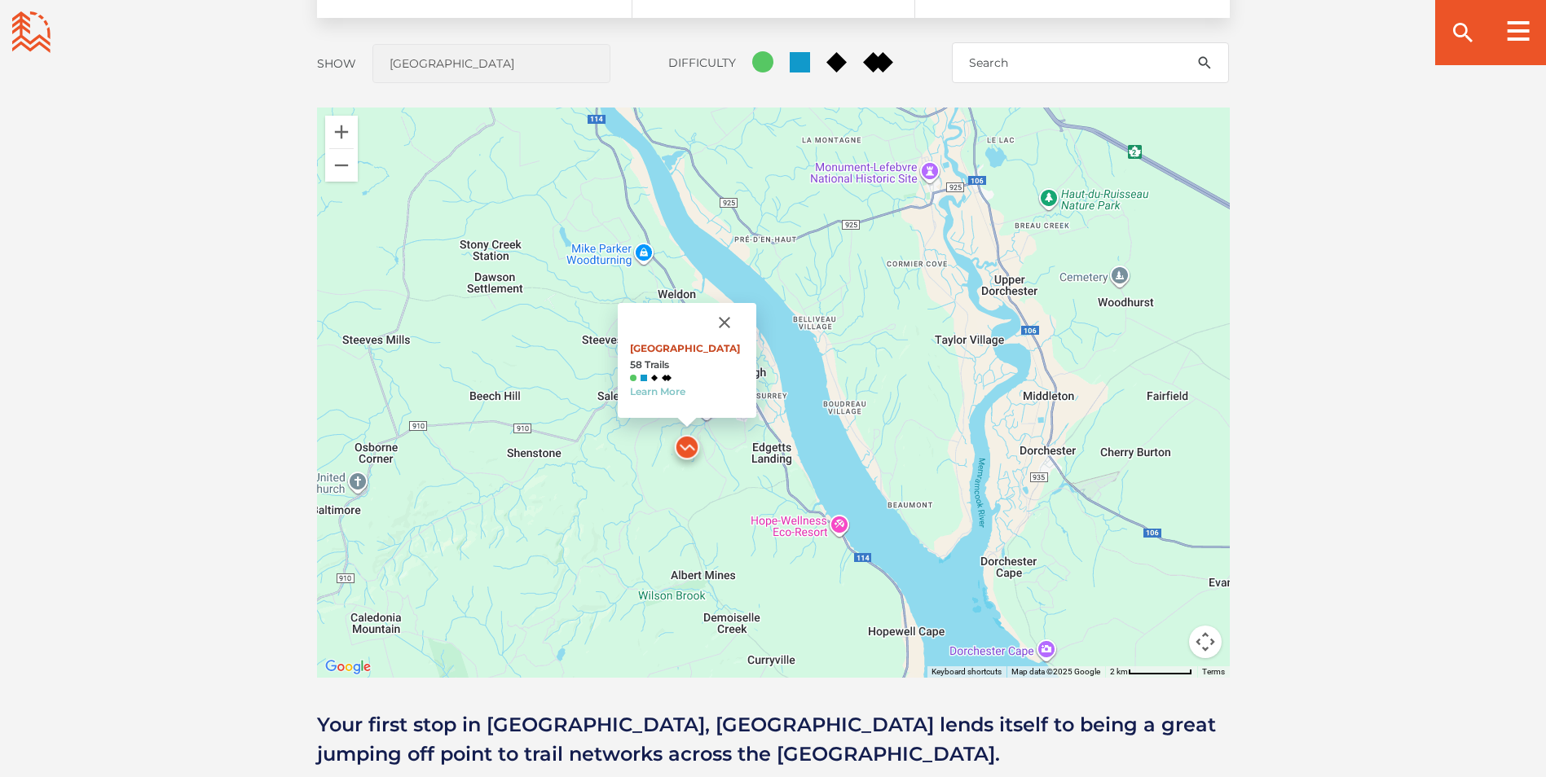
click at [659, 346] on link "White Rock Recreation Area" at bounding box center [685, 348] width 110 height 12
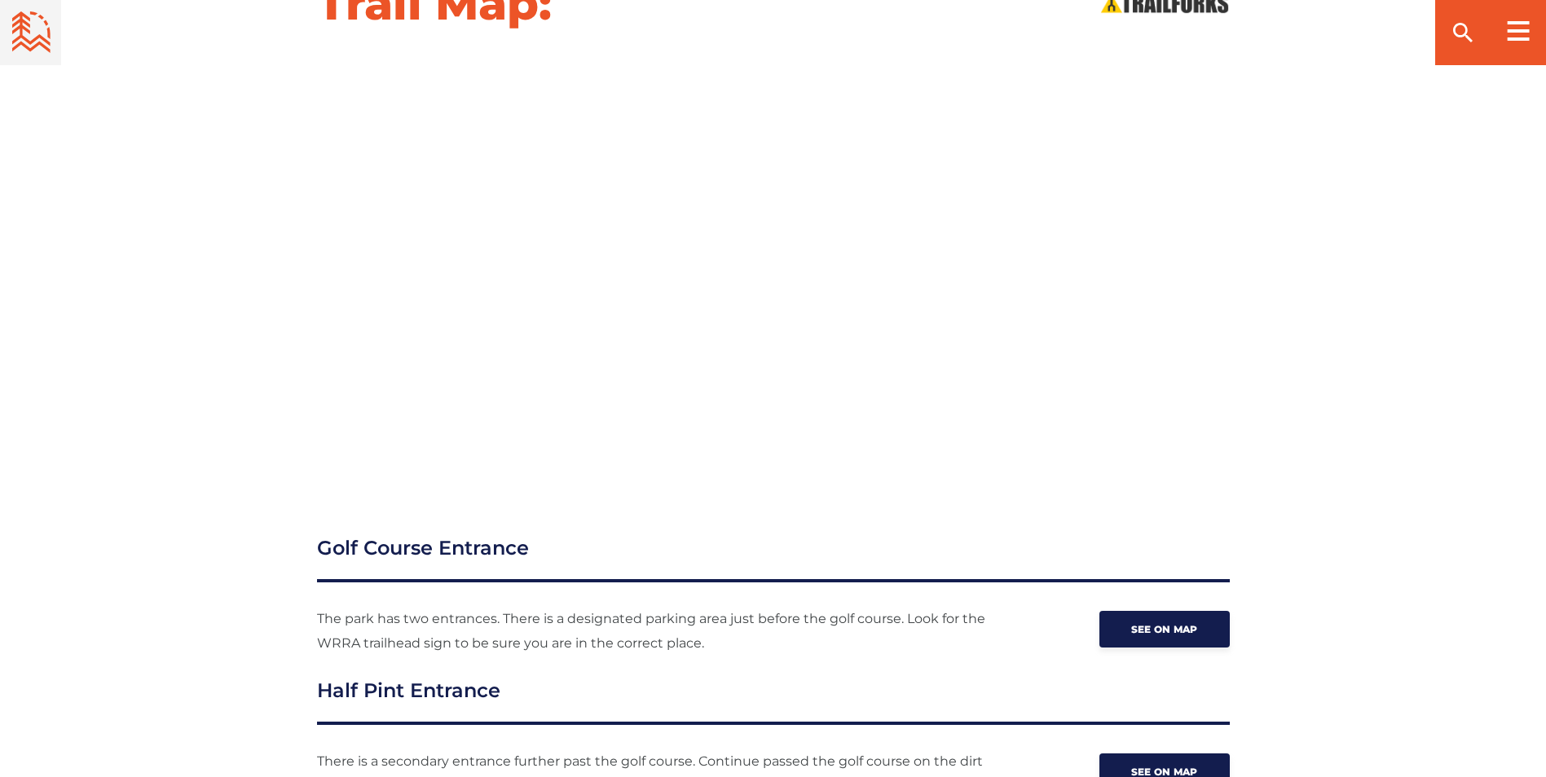
scroll to position [1711, 0]
